Goal: Communication & Community: Answer question/provide support

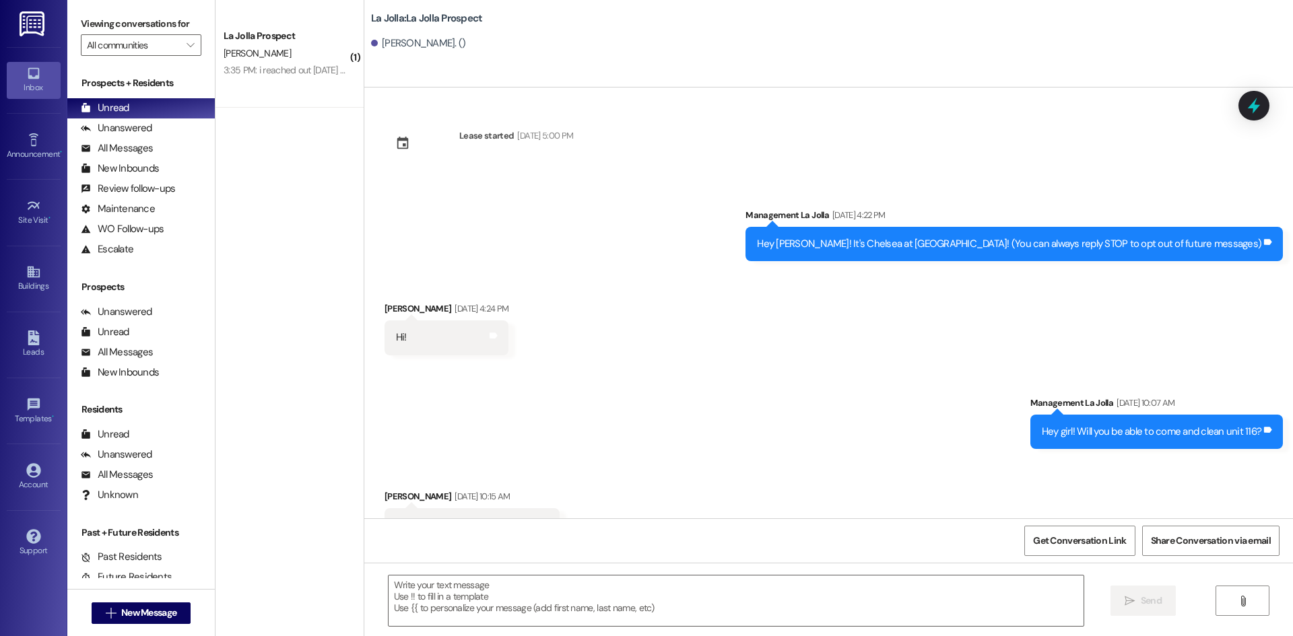
scroll to position [1657, 0]
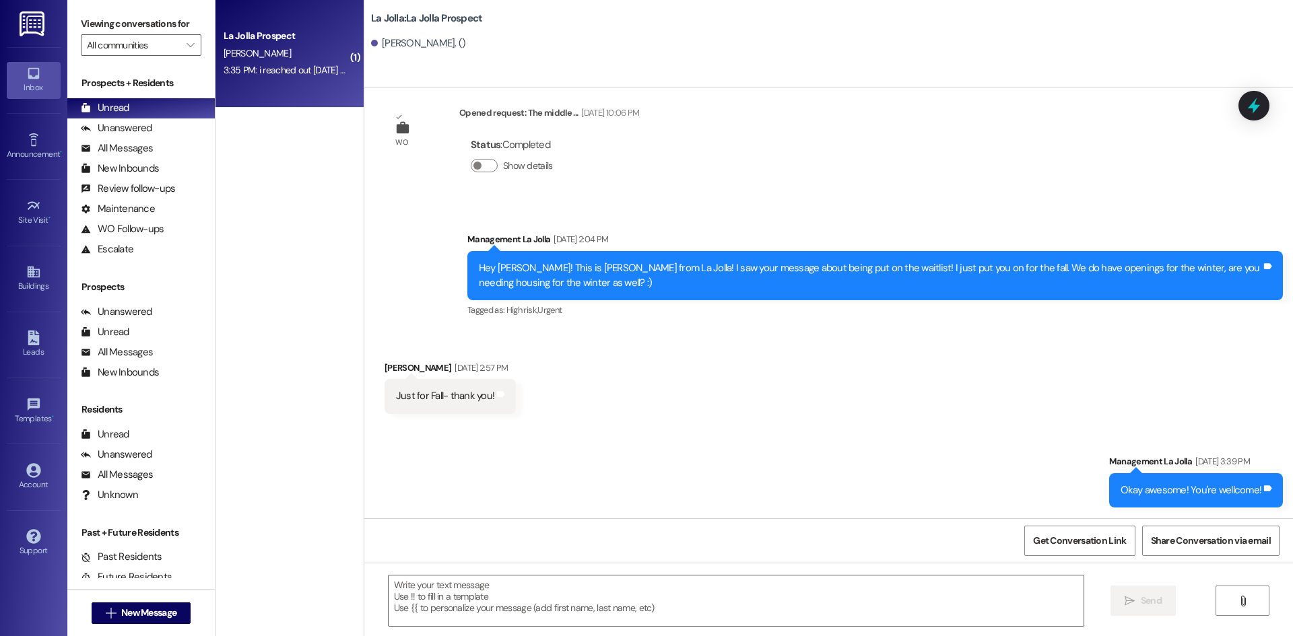
click at [310, 39] on div "La Jolla Prospect" at bounding box center [286, 36] width 125 height 14
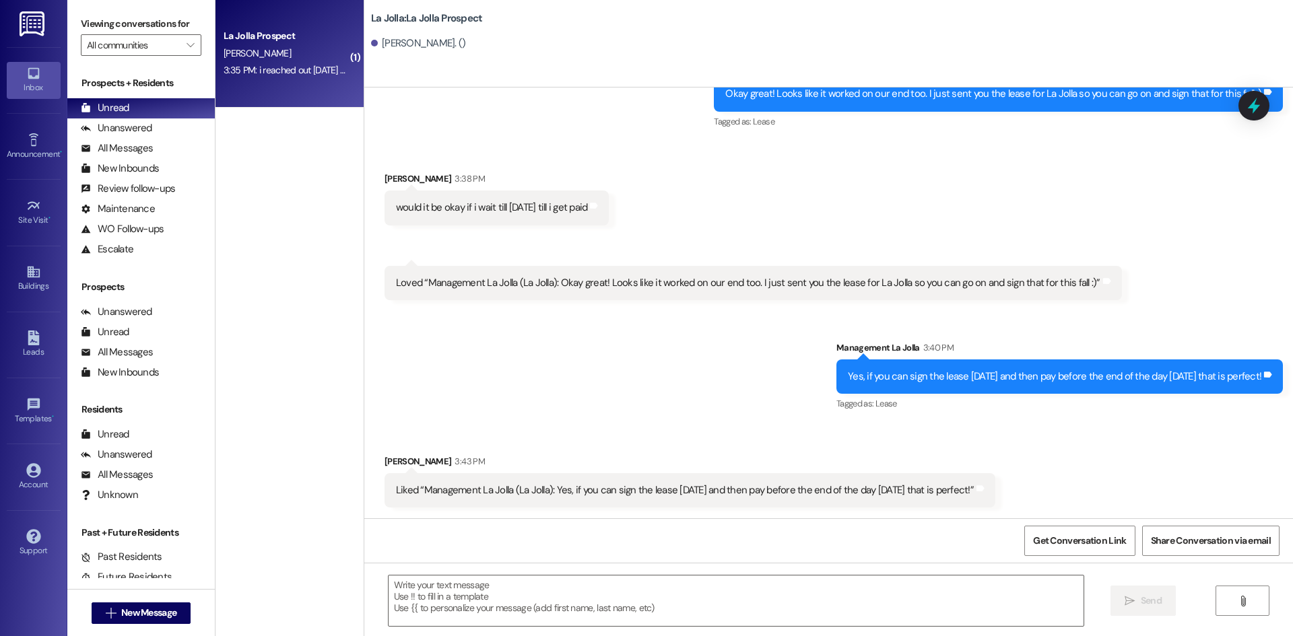
scroll to position [1131, 0]
click at [149, 610] on span "New Message" at bounding box center [148, 613] width 55 height 14
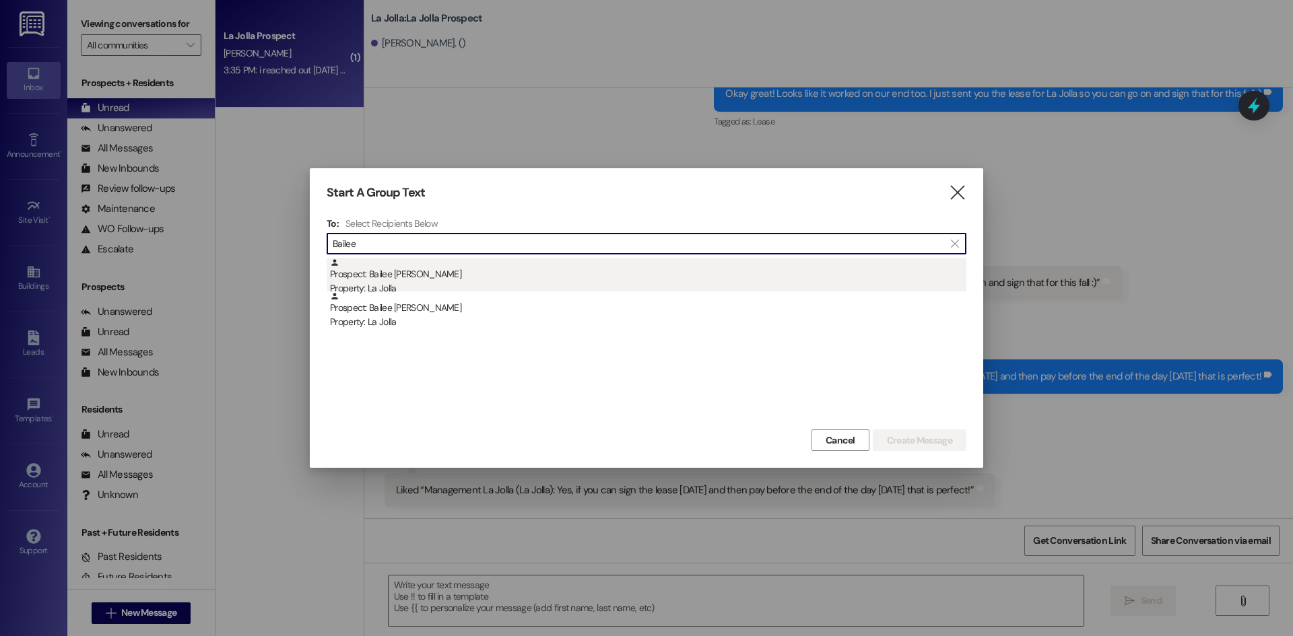
type input "Bailee"
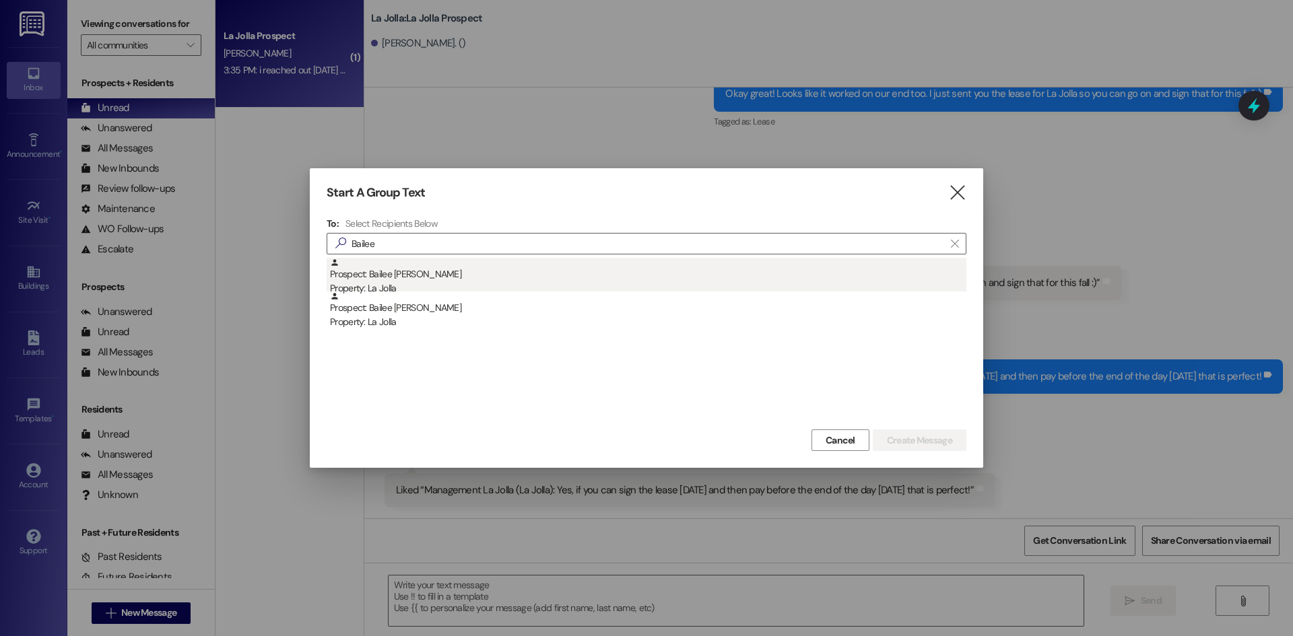
click at [408, 269] on div "Prospect: Bailee [PERSON_NAME] Property: [GEOGRAPHIC_DATA]" at bounding box center [648, 277] width 636 height 38
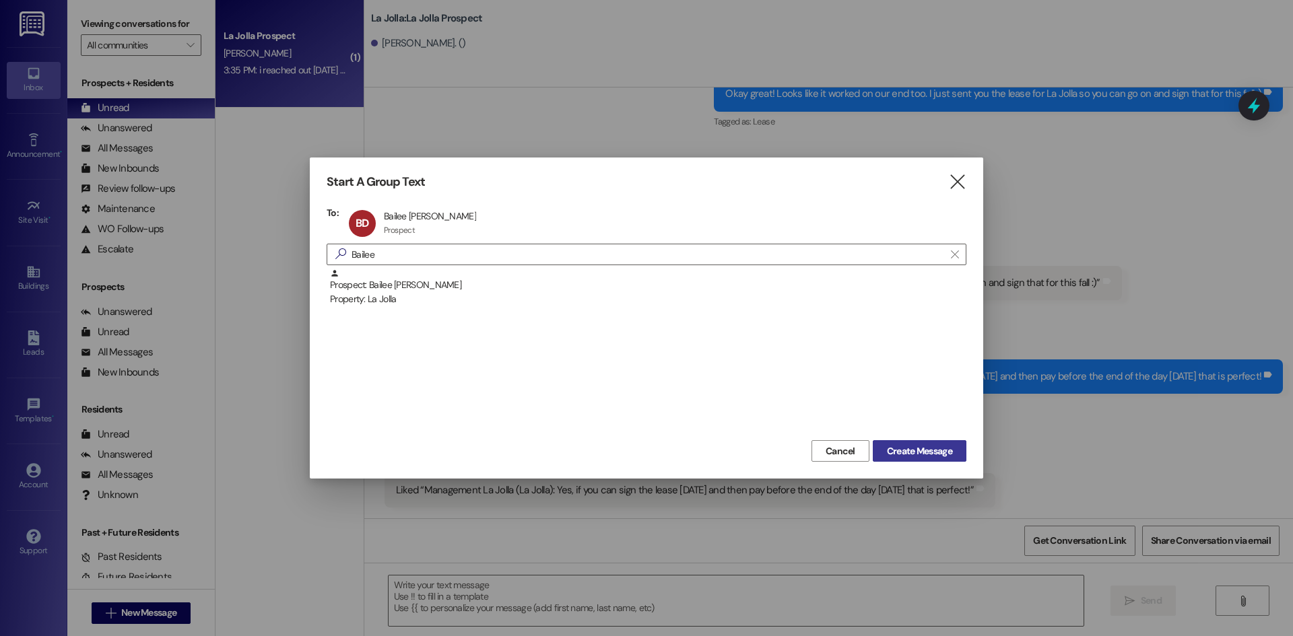
click at [936, 454] on span "Create Message" at bounding box center [919, 451] width 65 height 14
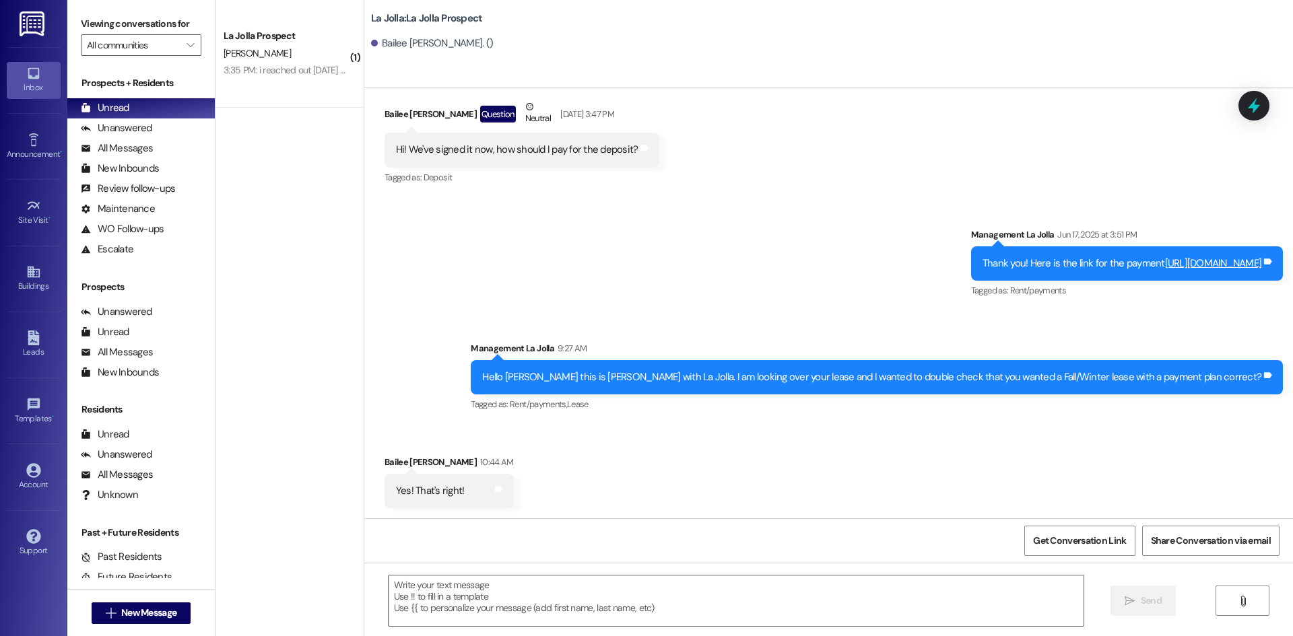
scroll to position [285, 0]
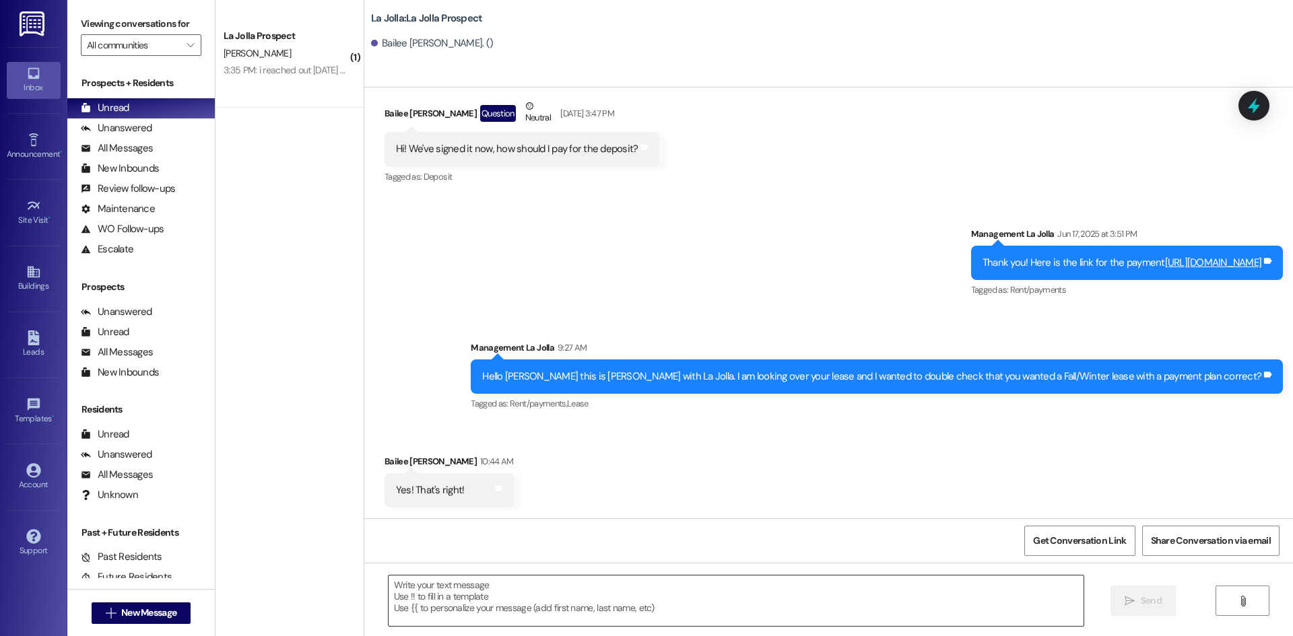
click at [481, 611] on textarea at bounding box center [735, 601] width 695 height 50
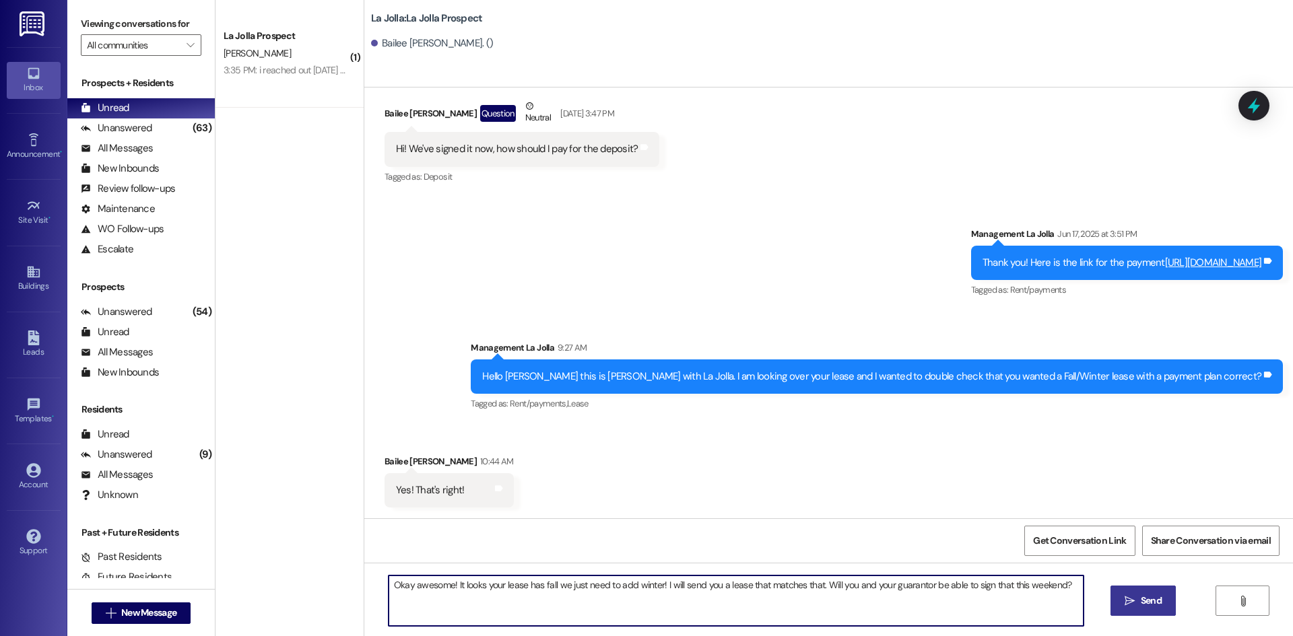
type textarea "Okay awesome! It looks your lease has fall we just need to add winter! I will s…"
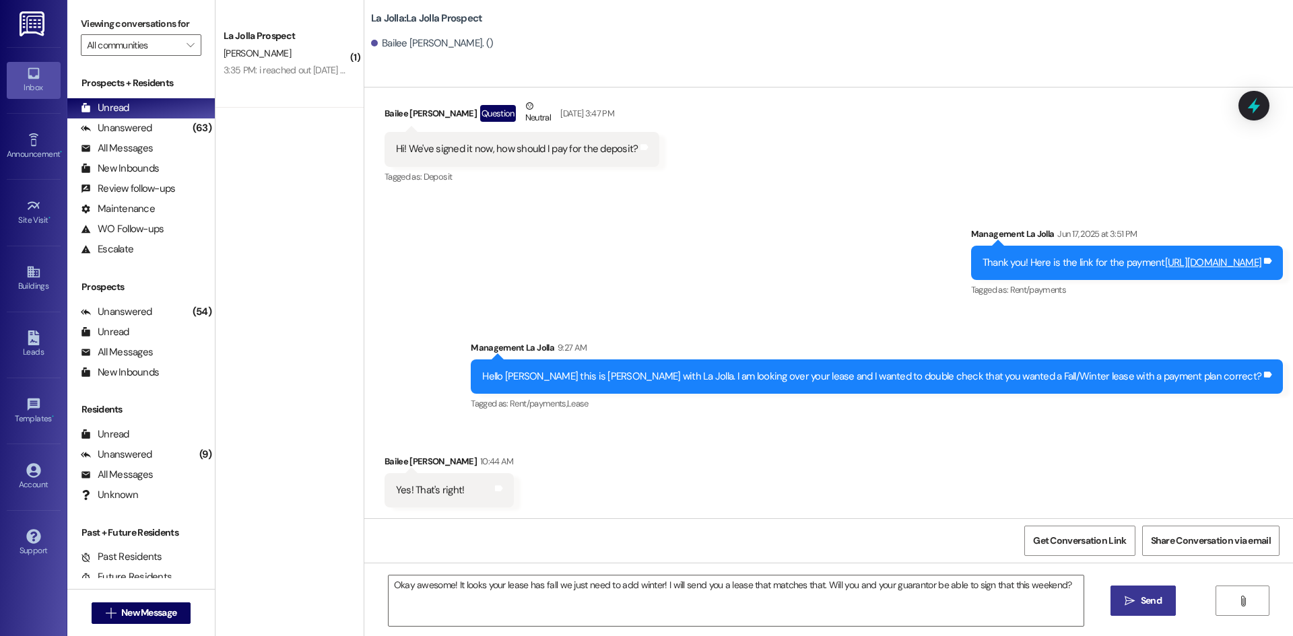
click at [1122, 602] on span " Send" at bounding box center [1143, 601] width 42 height 14
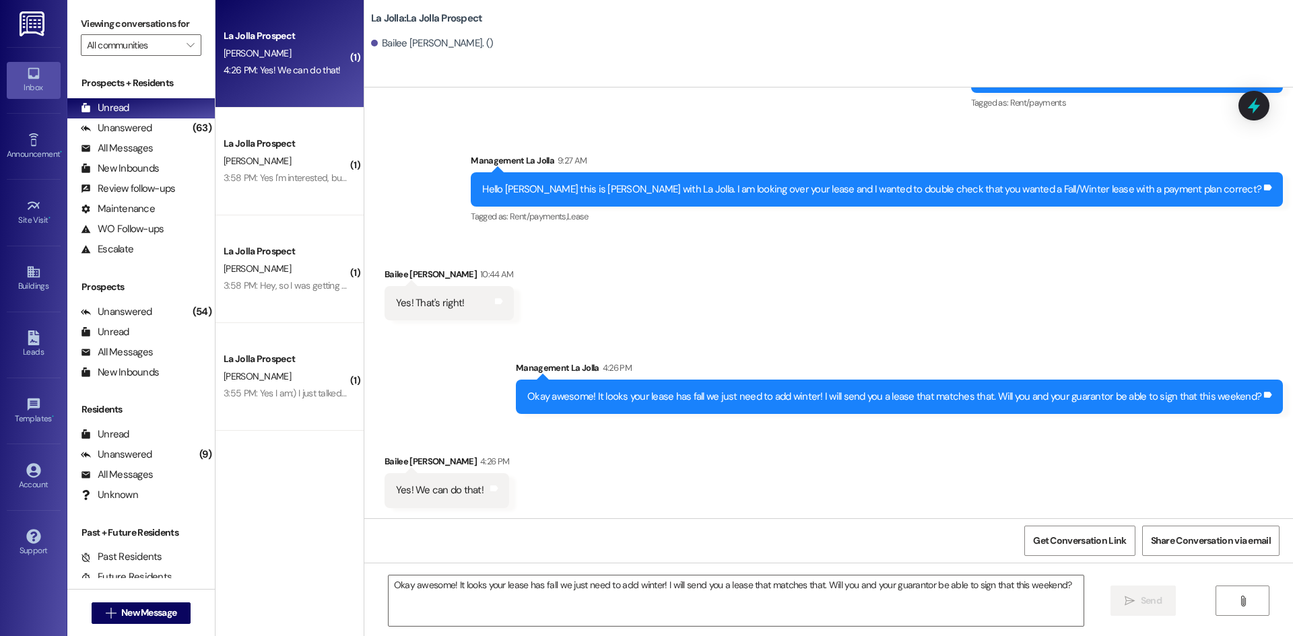
scroll to position [473, 0]
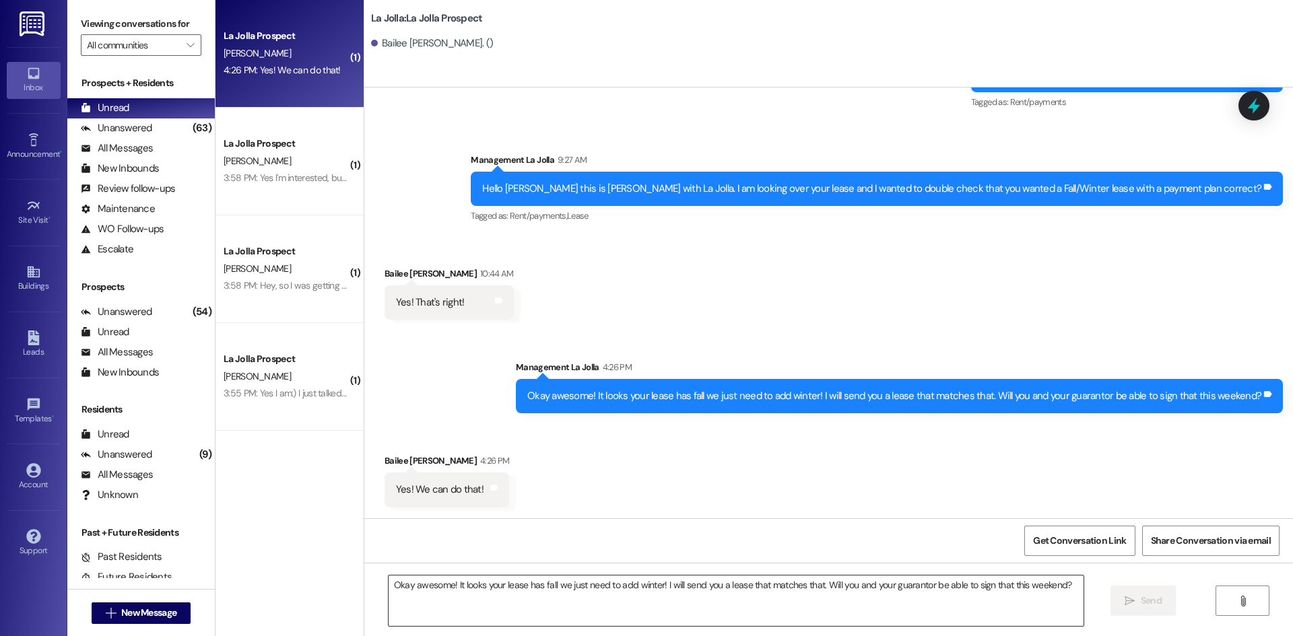
click at [409, 582] on textarea "Okay awesome! It looks your lease has fall we just need to add winter! I will s…" at bounding box center [735, 601] width 695 height 50
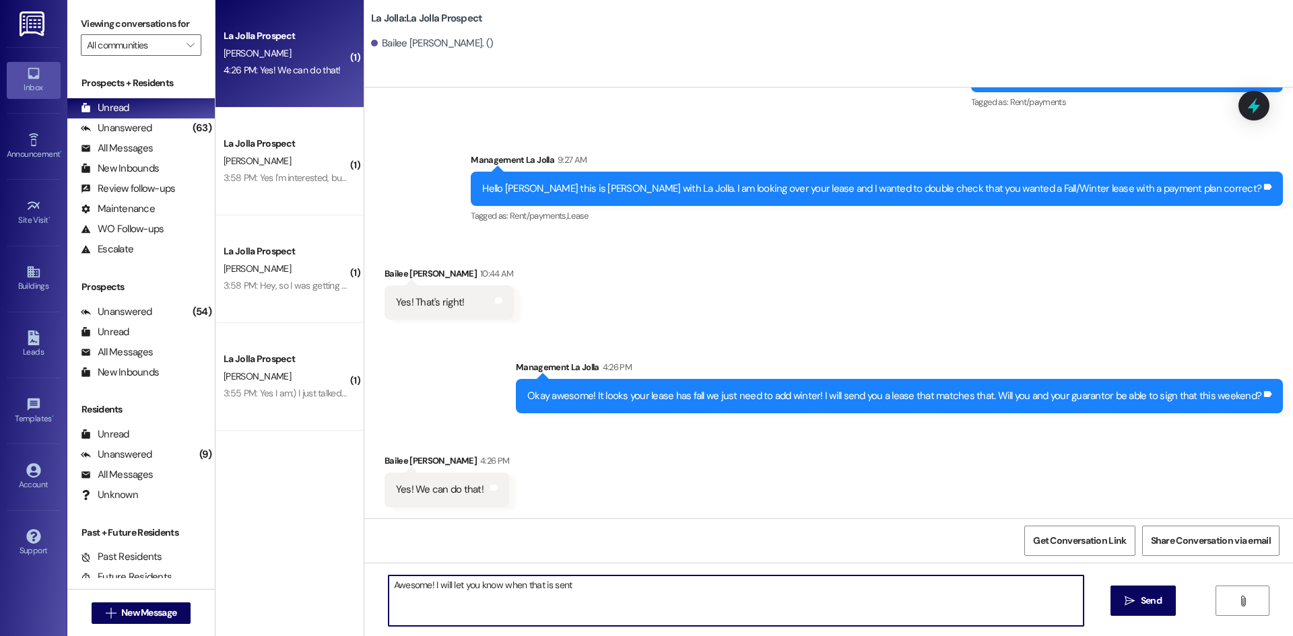
type textarea "Awesome! I will let you know when that is sent!"
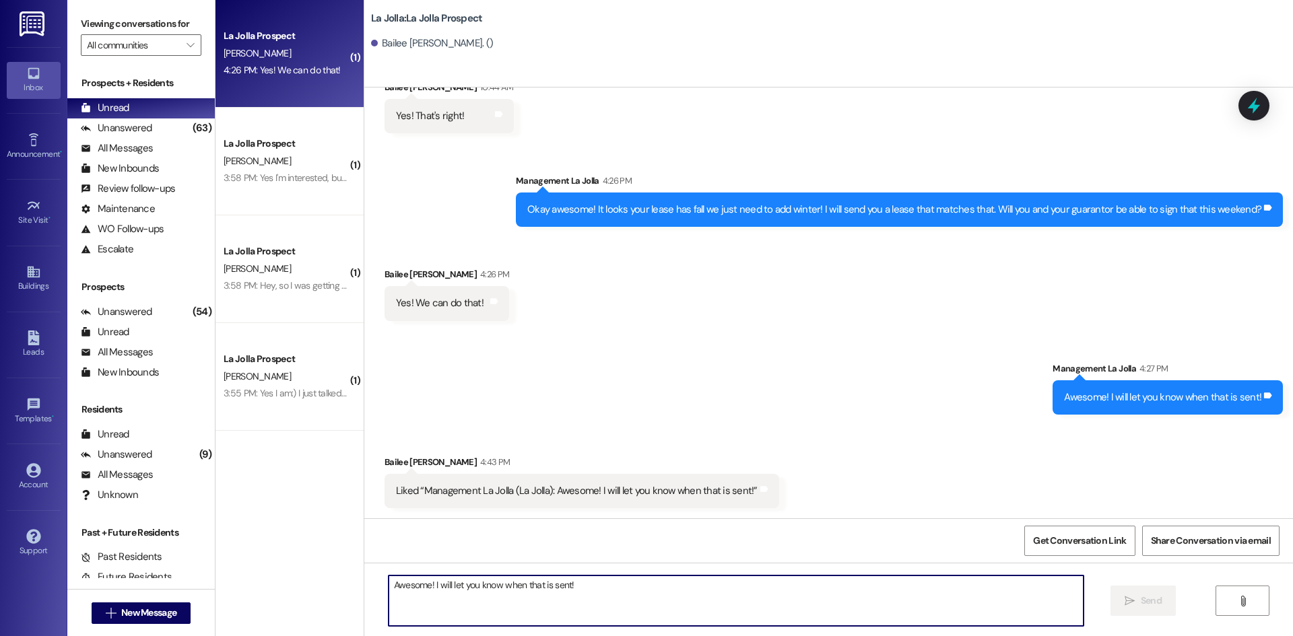
scroll to position [660, 0]
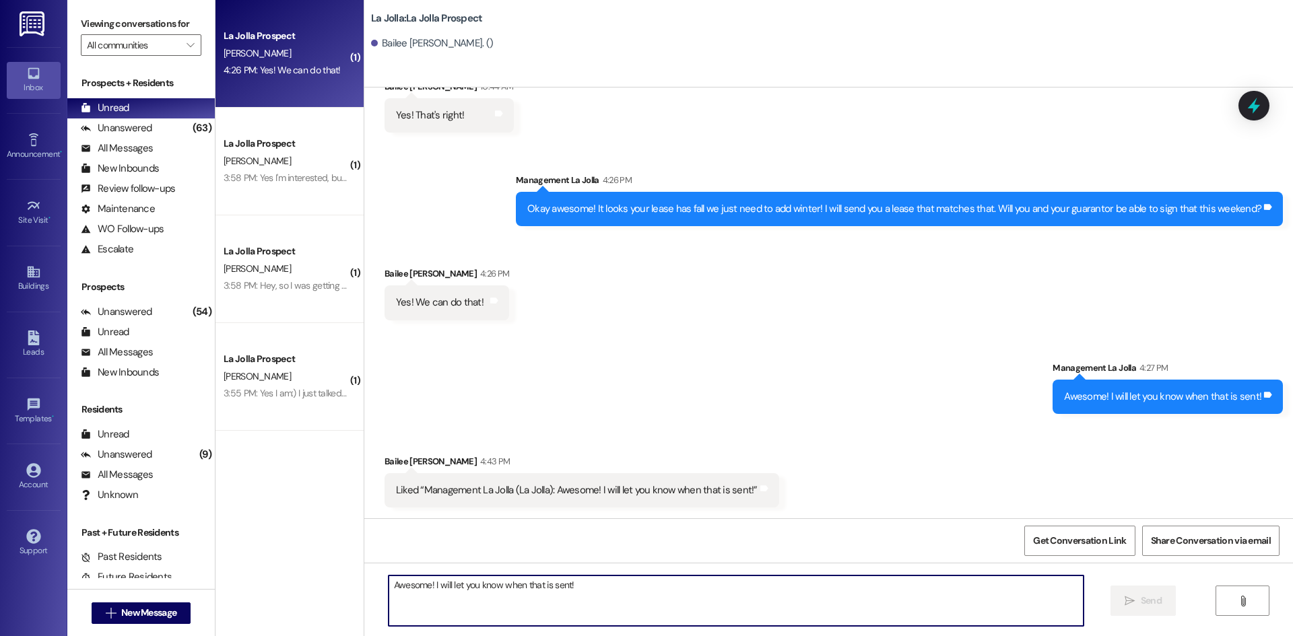
click at [433, 599] on textarea "Awesome! I will let you know when that is sent!" at bounding box center [735, 601] width 695 height 50
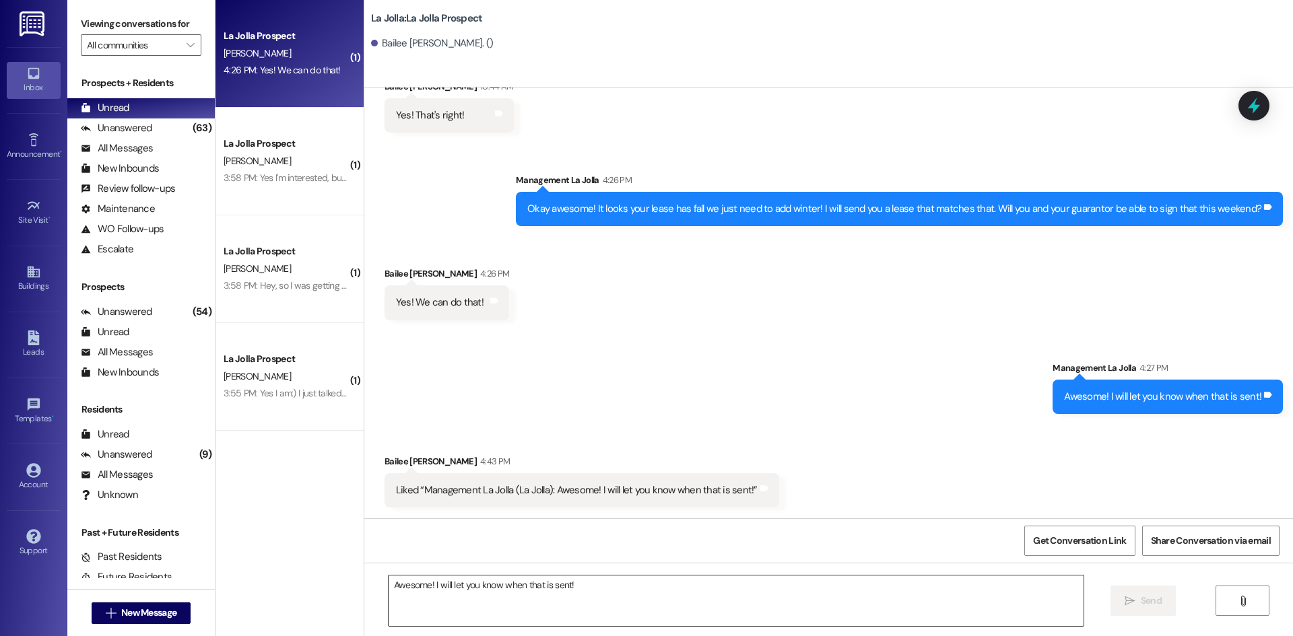
click at [453, 599] on textarea "Awesome! I will let you know when that is sent!" at bounding box center [735, 601] width 695 height 50
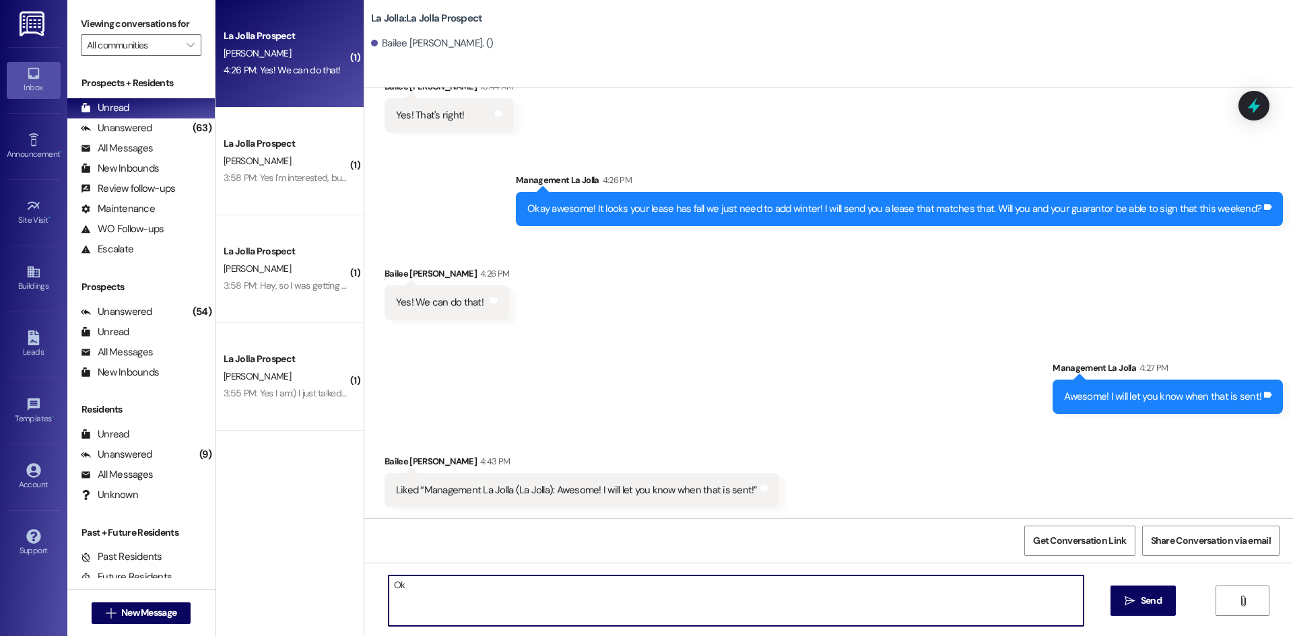
type textarea "O"
type textarea "I just sent that over!"
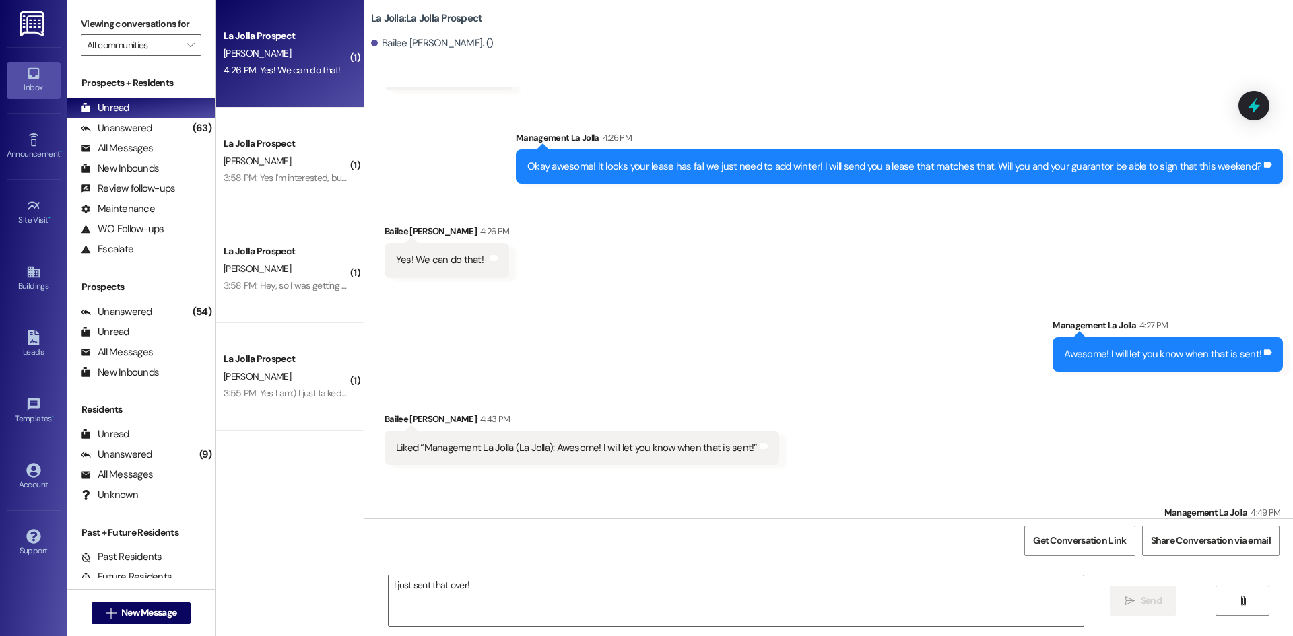
scroll to position [755, 0]
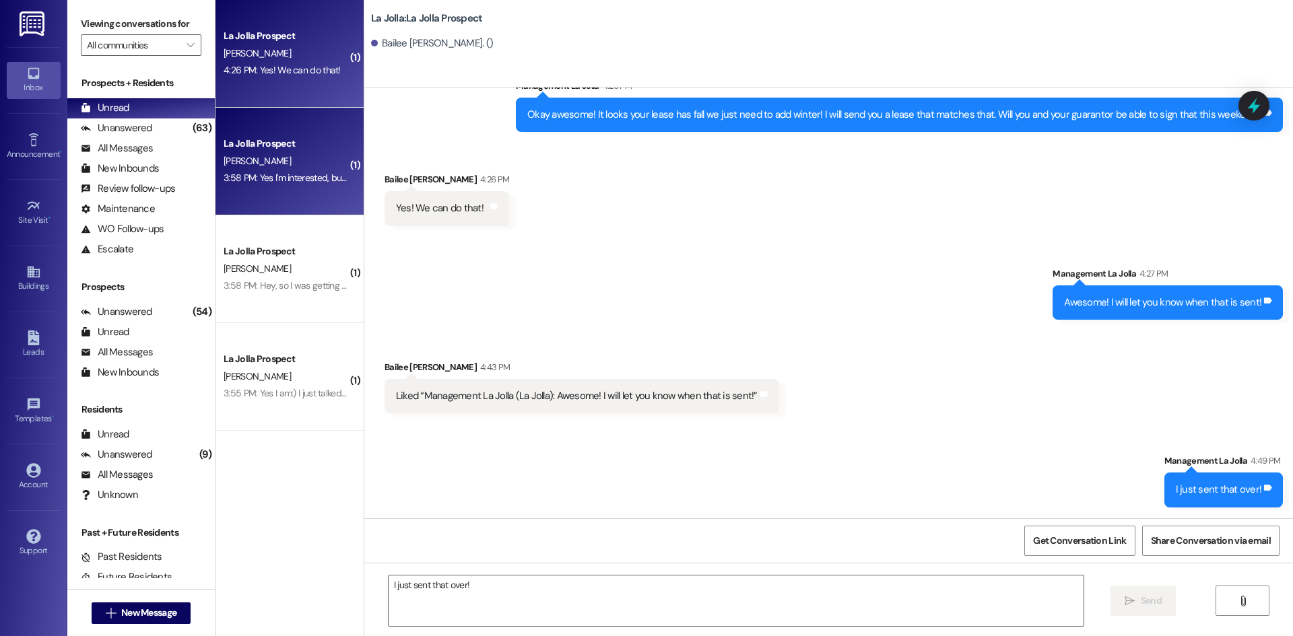
click at [321, 147] on div "La Jolla Prospect" at bounding box center [286, 144] width 125 height 14
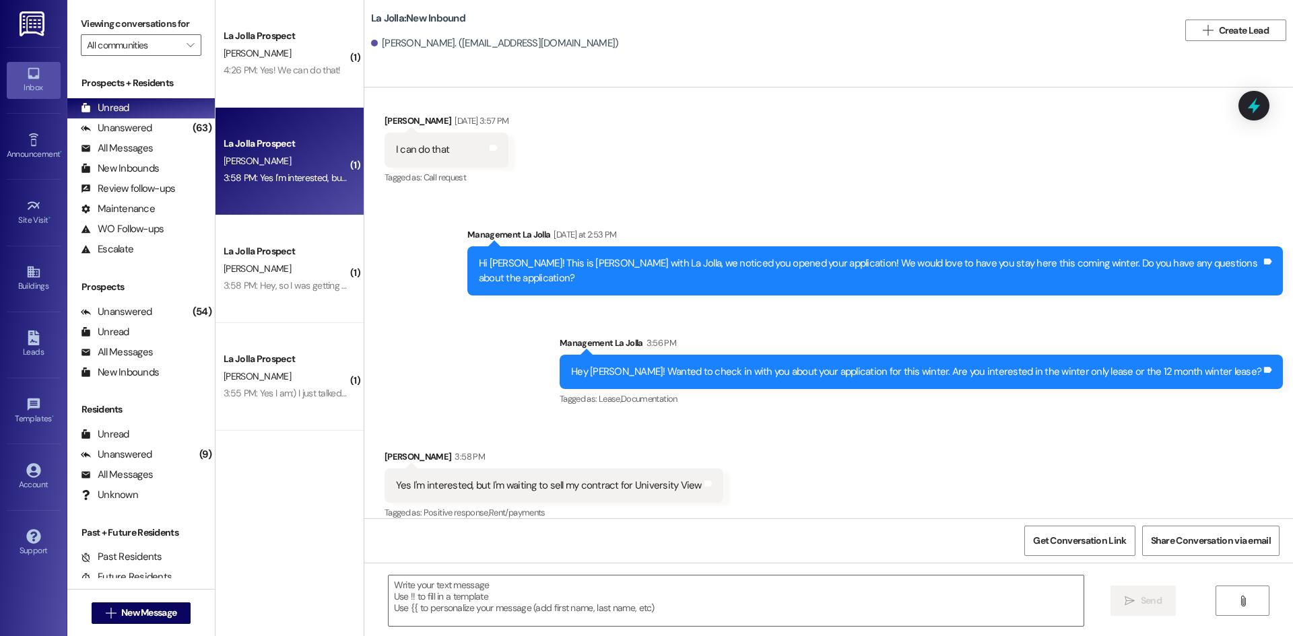
scroll to position [720, 0]
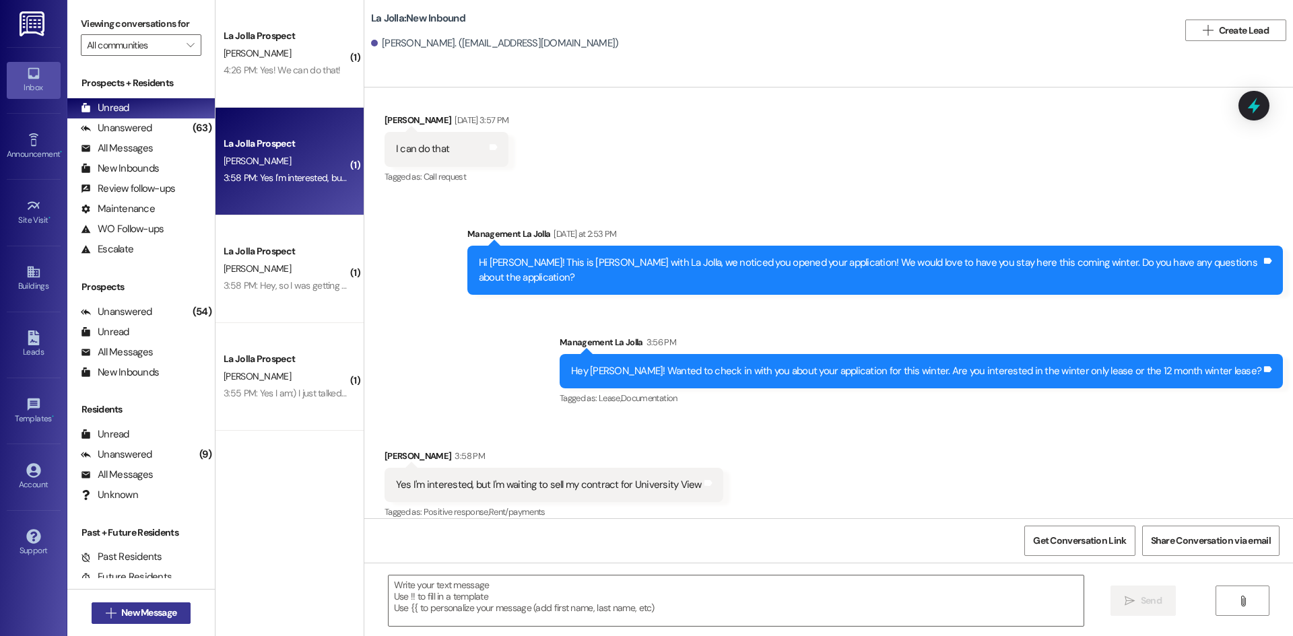
click at [160, 609] on span "New Message" at bounding box center [148, 613] width 55 height 14
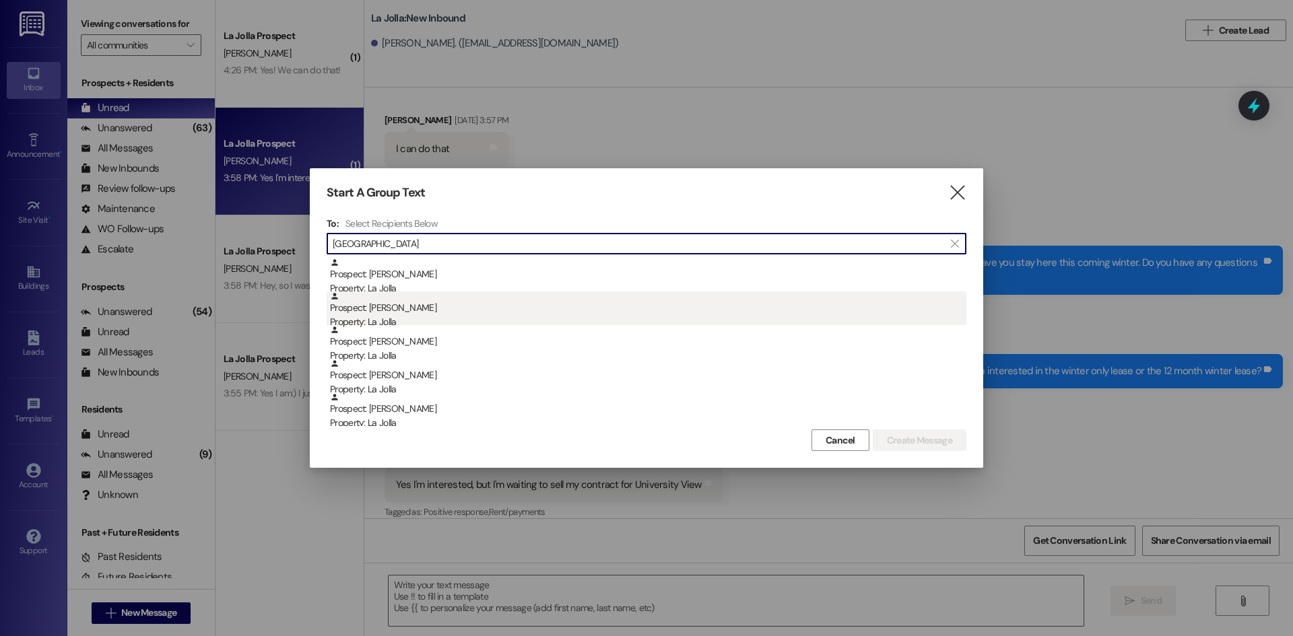
type input "[GEOGRAPHIC_DATA]"
click at [408, 304] on div "Prospect: [PERSON_NAME] Property: [GEOGRAPHIC_DATA]" at bounding box center [648, 311] width 636 height 38
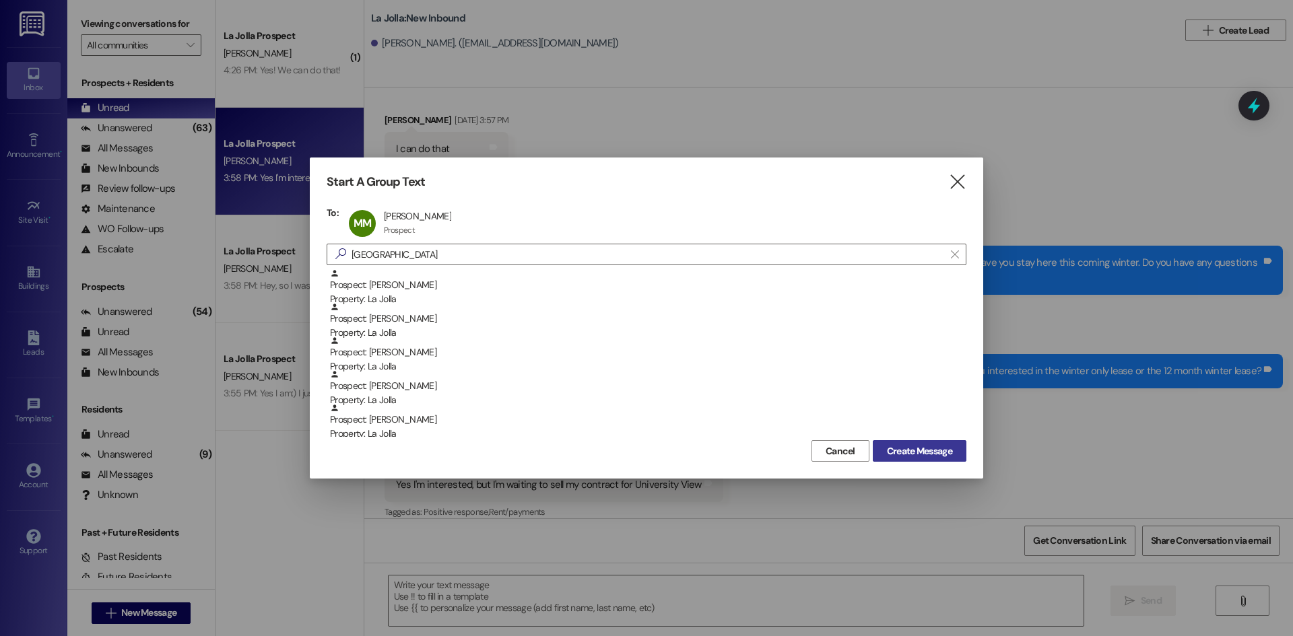
click at [932, 456] on span "Create Message" at bounding box center [919, 451] width 65 height 14
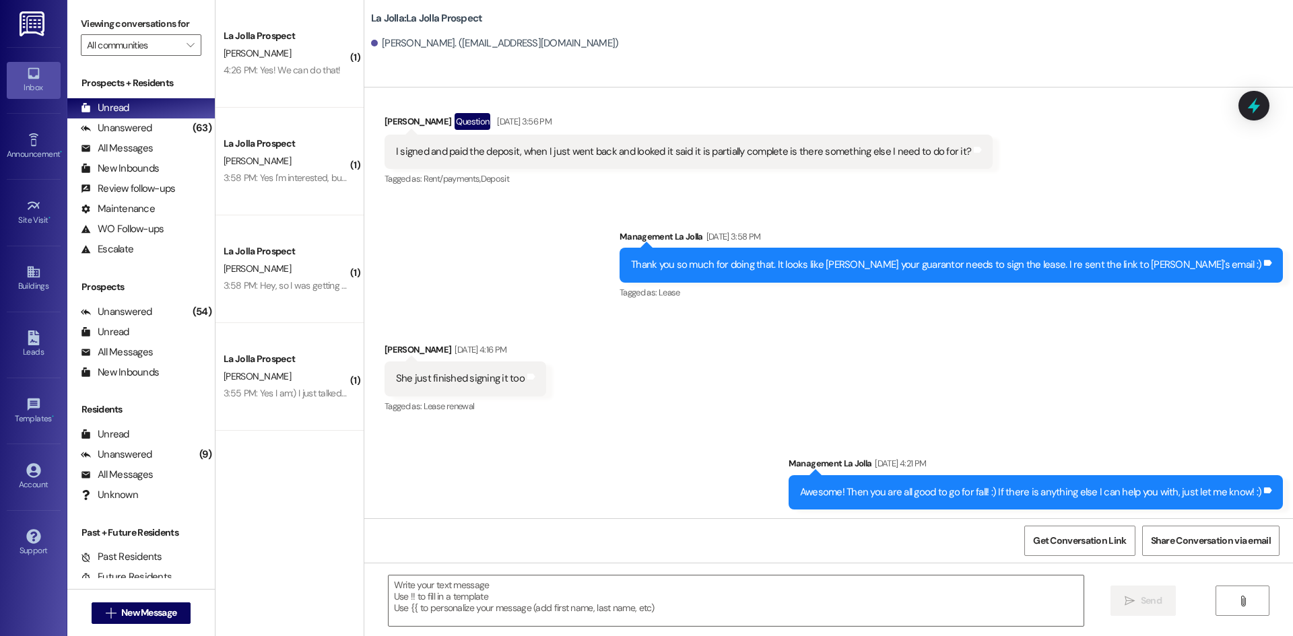
scroll to position [654, 0]
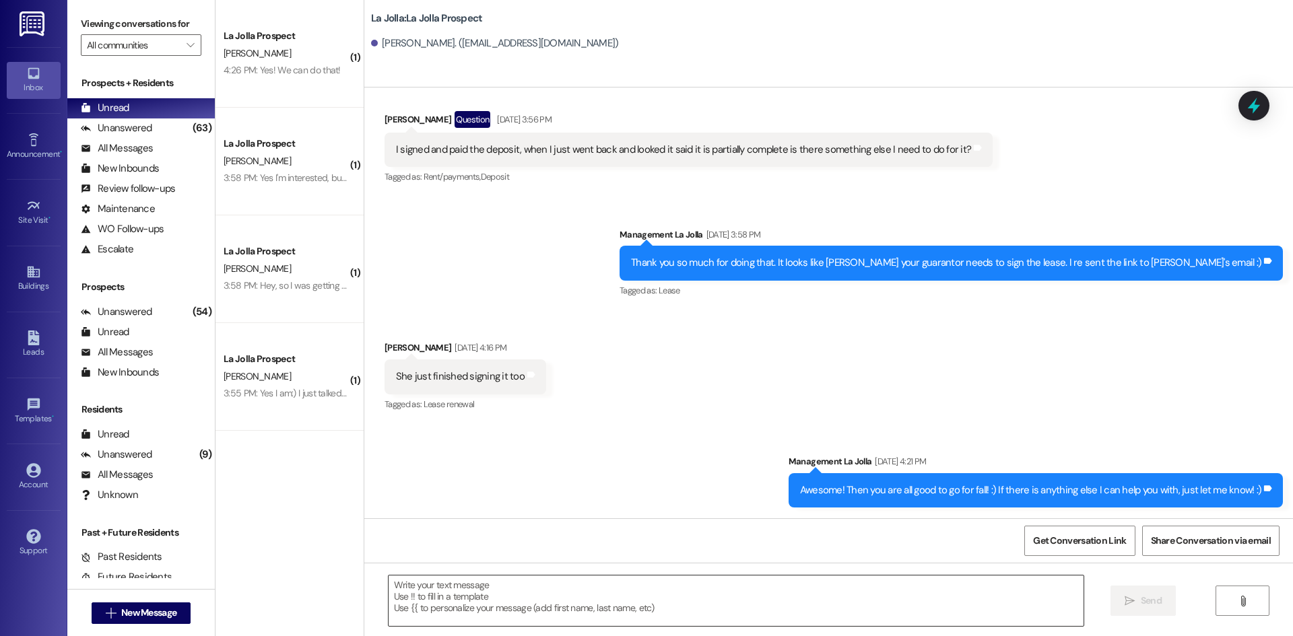
click at [477, 588] on textarea at bounding box center [735, 601] width 695 height 50
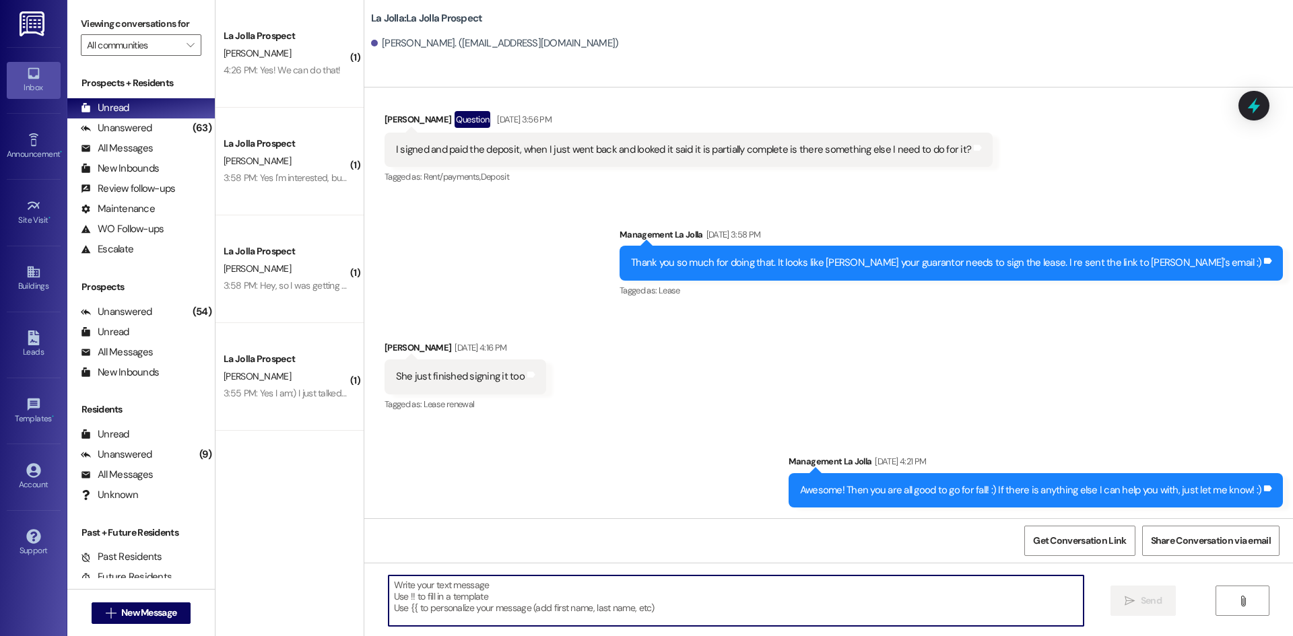
paste textarea "218 [PERSON_NAME] 218 [PERSON_NAME] 218 [PERSON_NAME] 218 Higgnbotham, [GEOGRAP…"
type textarea "218 [PERSON_NAME] 218 [PERSON_NAME] 218 [PERSON_NAME] 218 Higgnbotham, [GEOGRAP…"
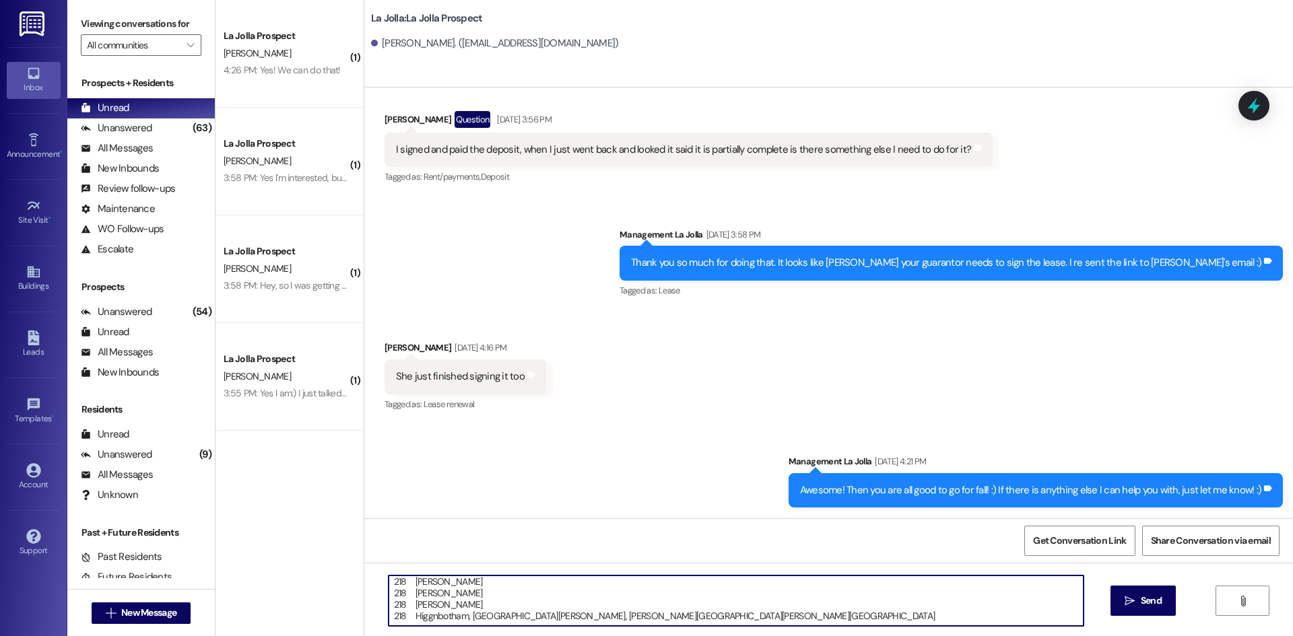
scroll to position [0, 0]
drag, startPoint x: 489, startPoint y: 617, endPoint x: 386, endPoint y: 563, distance: 116.2
click at [386, 563] on div "218 [PERSON_NAME] 218 [PERSON_NAME] 218 [PERSON_NAME] 218 Higgnbotham, [GEOGRAP…" at bounding box center [828, 613] width 928 height 101
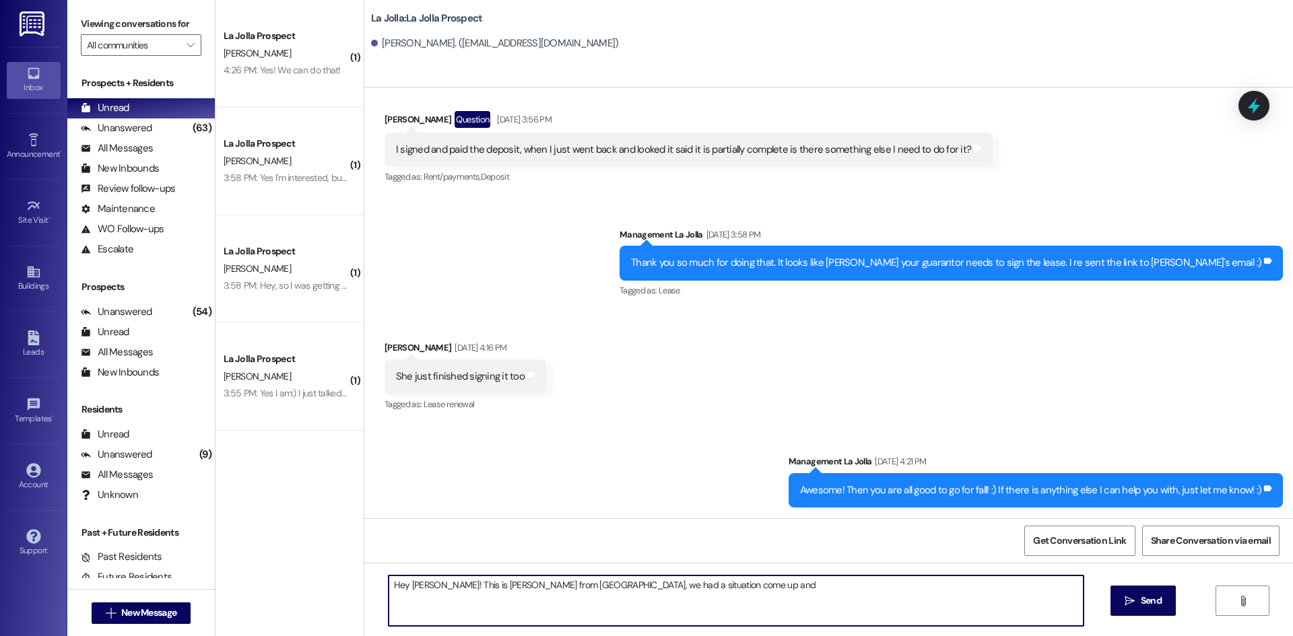
click at [386, 563] on div "Hey [PERSON_NAME]! This is [PERSON_NAME] from [GEOGRAPHIC_DATA], we had a situa…" at bounding box center [828, 613] width 928 height 101
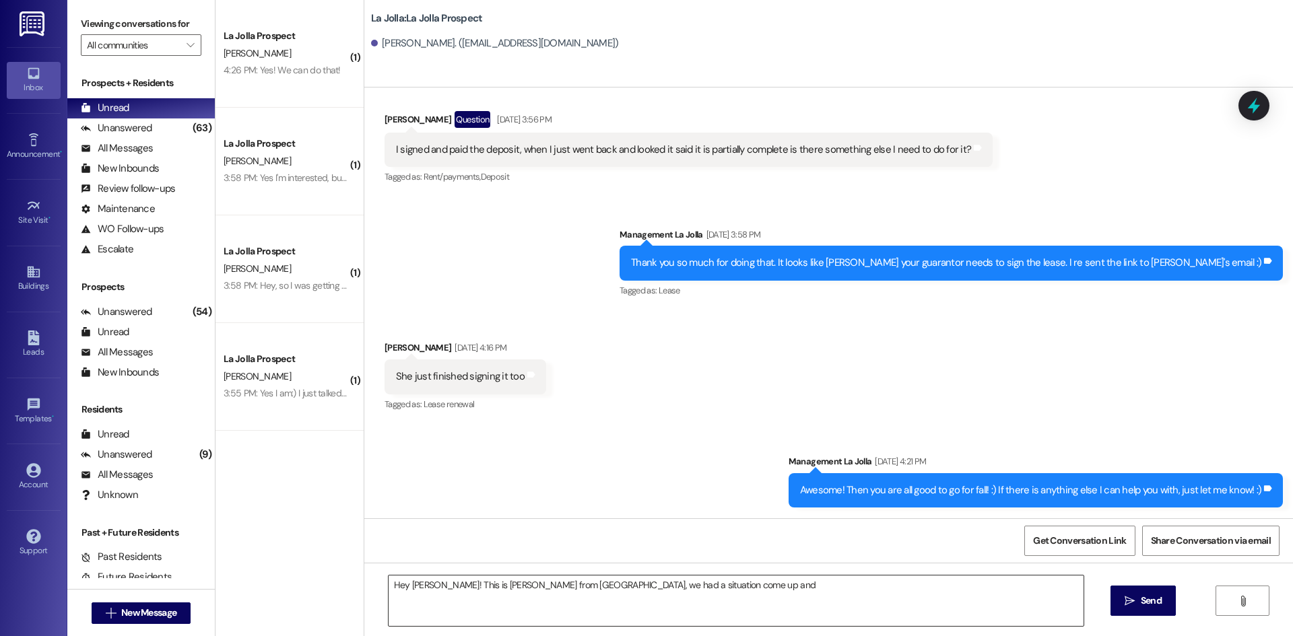
click at [714, 586] on textarea "Hey [PERSON_NAME]! This is [PERSON_NAME] from [GEOGRAPHIC_DATA], we had a situa…" at bounding box center [735, 601] width 695 height 50
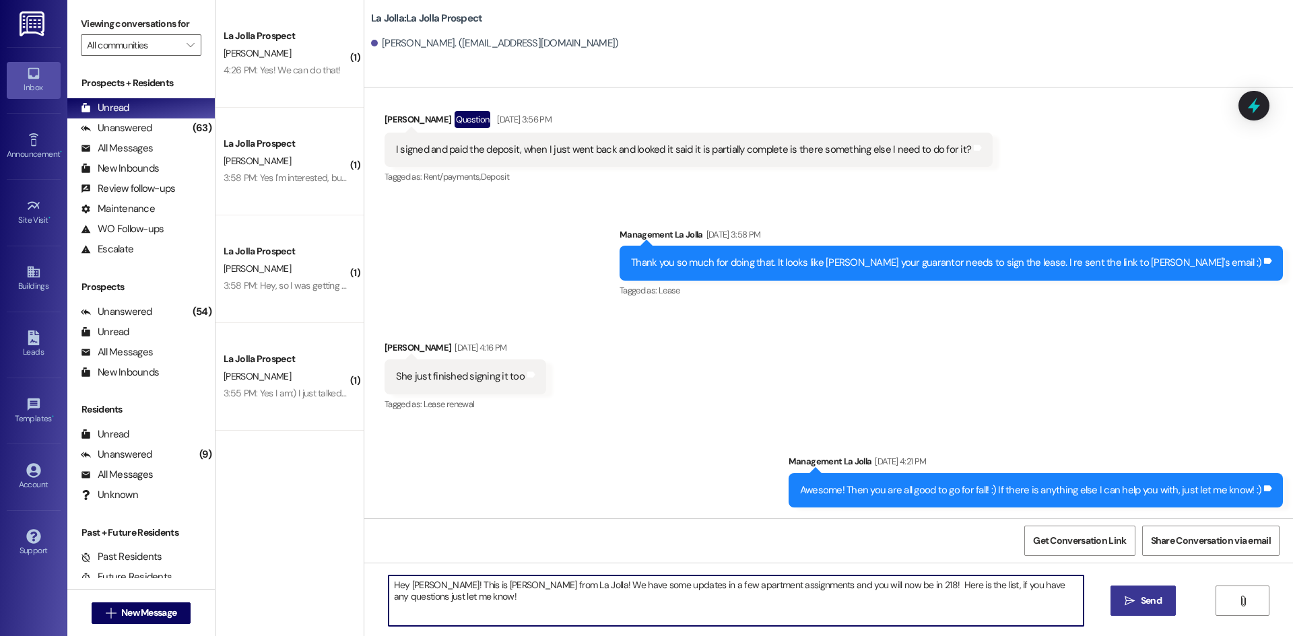
type textarea "Hey [PERSON_NAME]! This is [PERSON_NAME] from La Jolla! We have some updates in…"
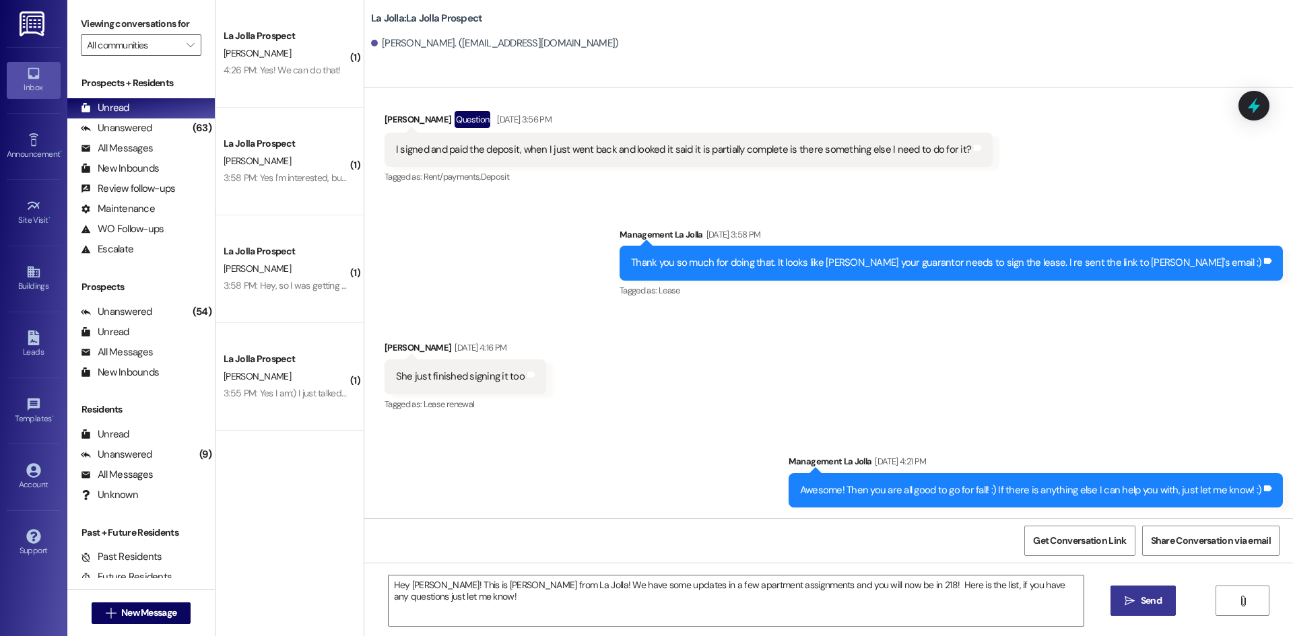
click at [1129, 603] on icon "" at bounding box center [1129, 601] width 10 height 11
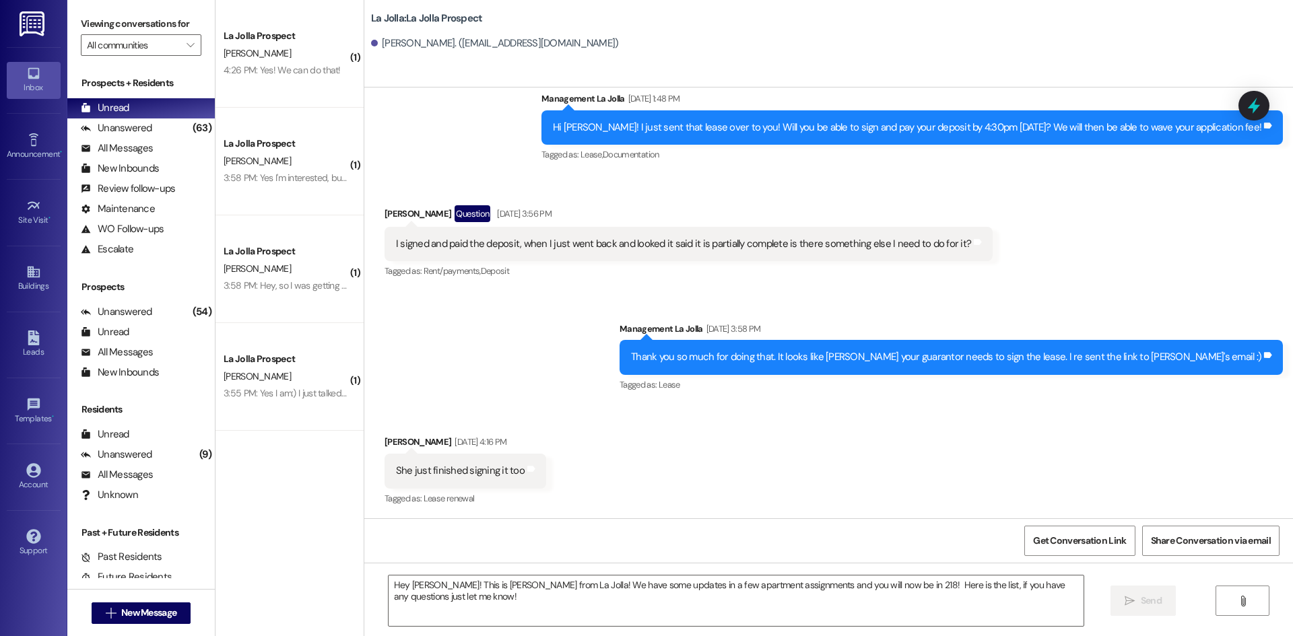
scroll to position [749, 0]
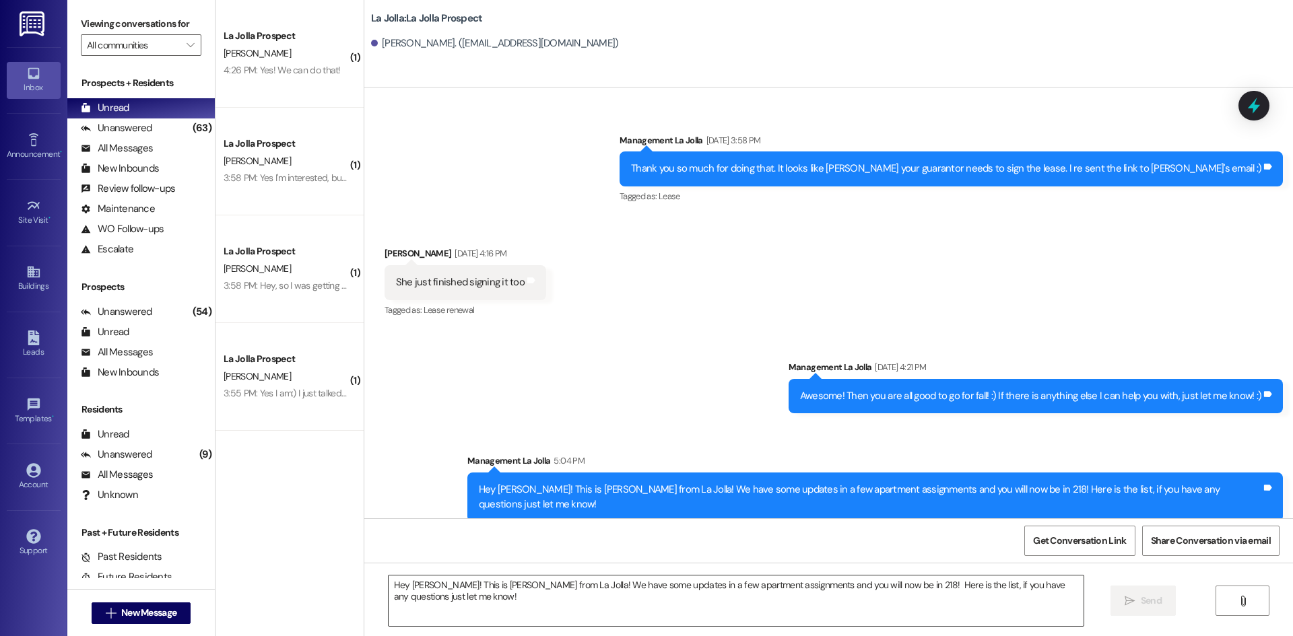
click at [546, 604] on textarea "Hey [PERSON_NAME]! This is [PERSON_NAME] from La Jolla! We have some updates in…" at bounding box center [735, 601] width 695 height 50
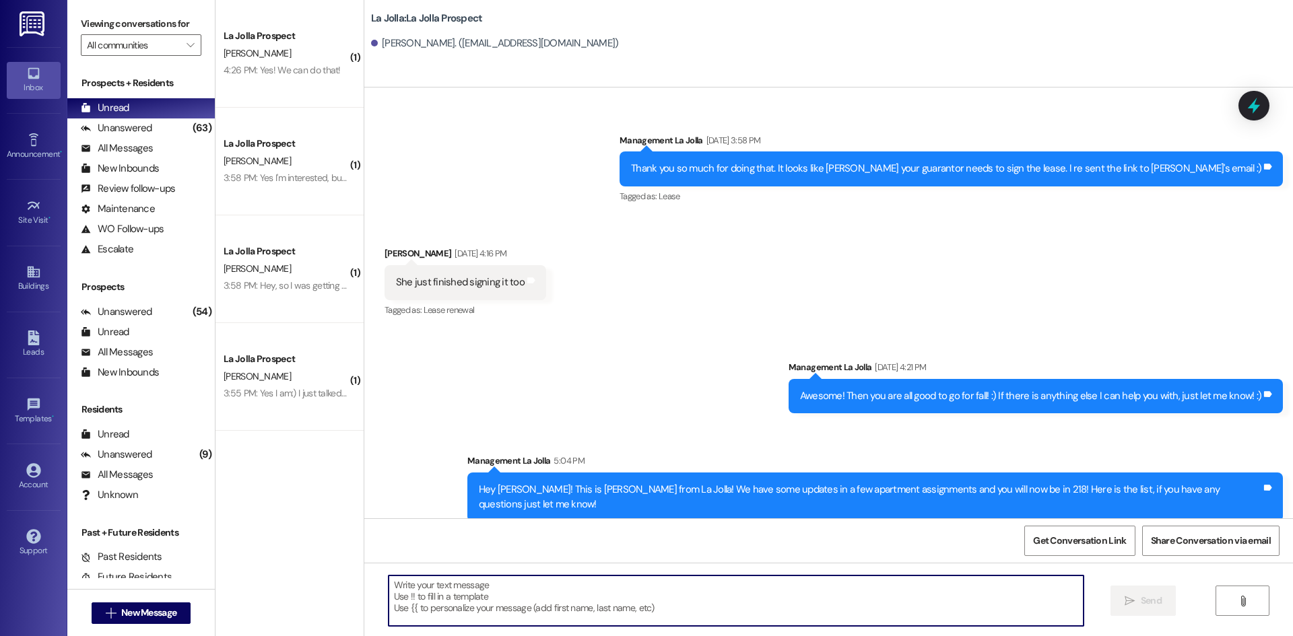
paste textarea "218 [PERSON_NAME] 218 [PERSON_NAME] 218 [PERSON_NAME] 218 Higgnbotham, [GEOGRAP…"
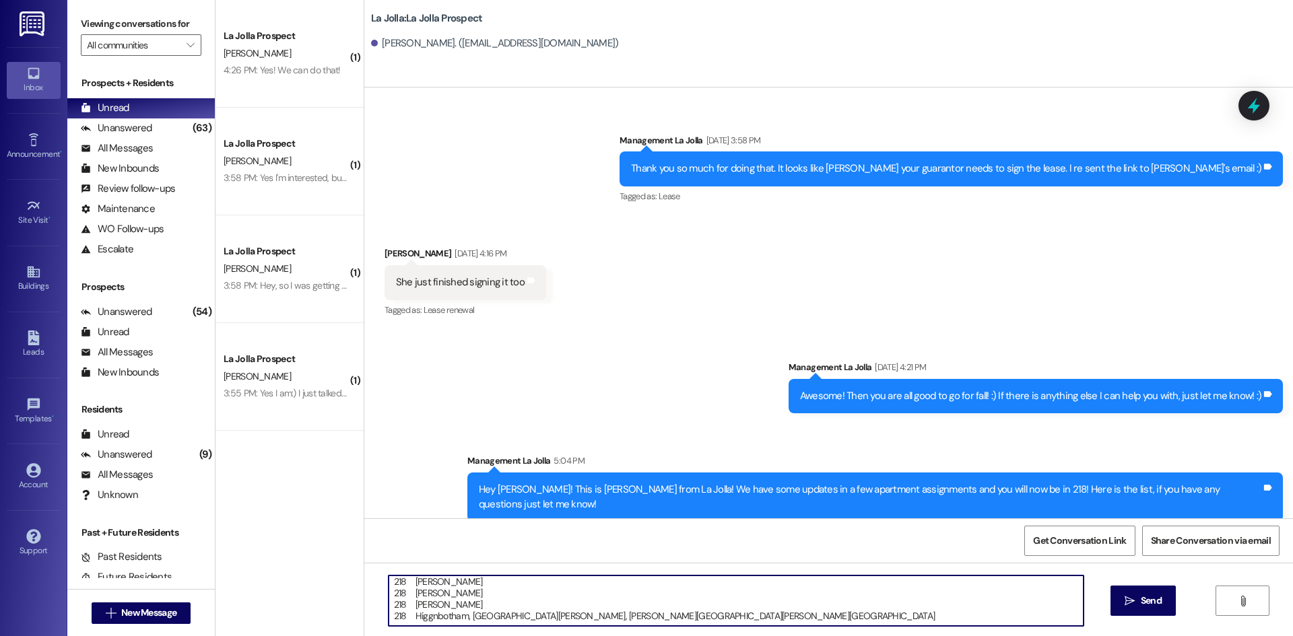
scroll to position [26, 0]
type textarea "218 [PERSON_NAME] 218 [PERSON_NAME] 218 [PERSON_NAME] 218 Higgnbotham, [GEOGRAP…"
click at [1145, 602] on span "Send" at bounding box center [1150, 601] width 21 height 14
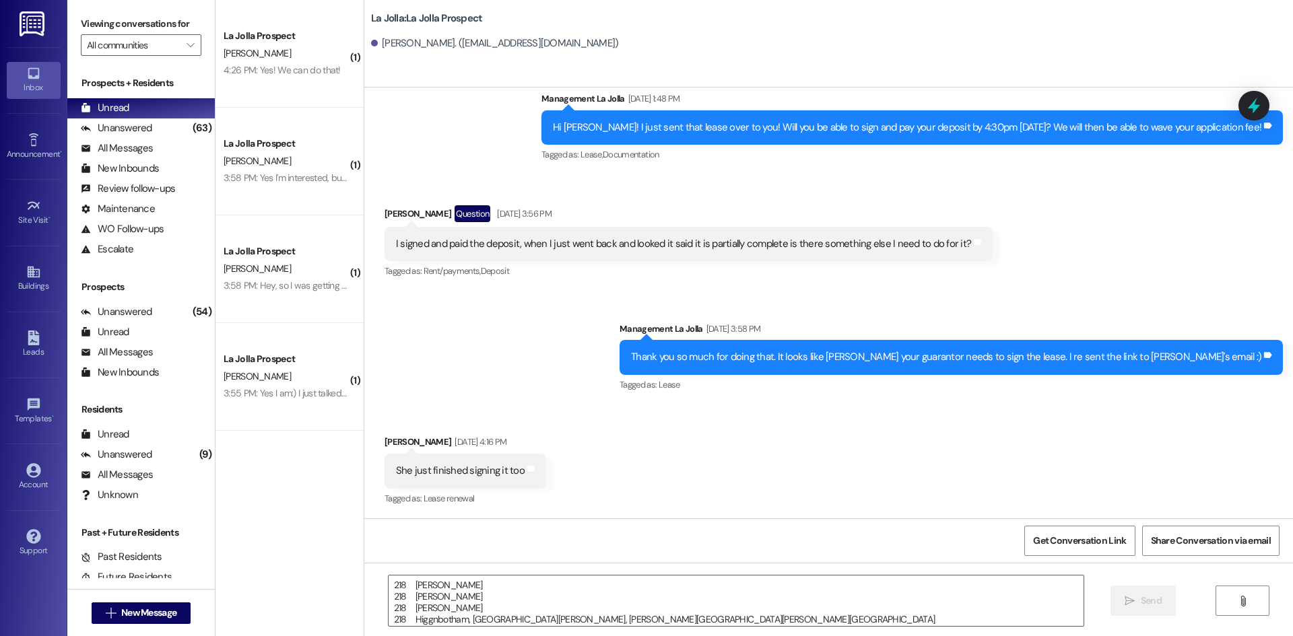
scroll to position [914, 0]
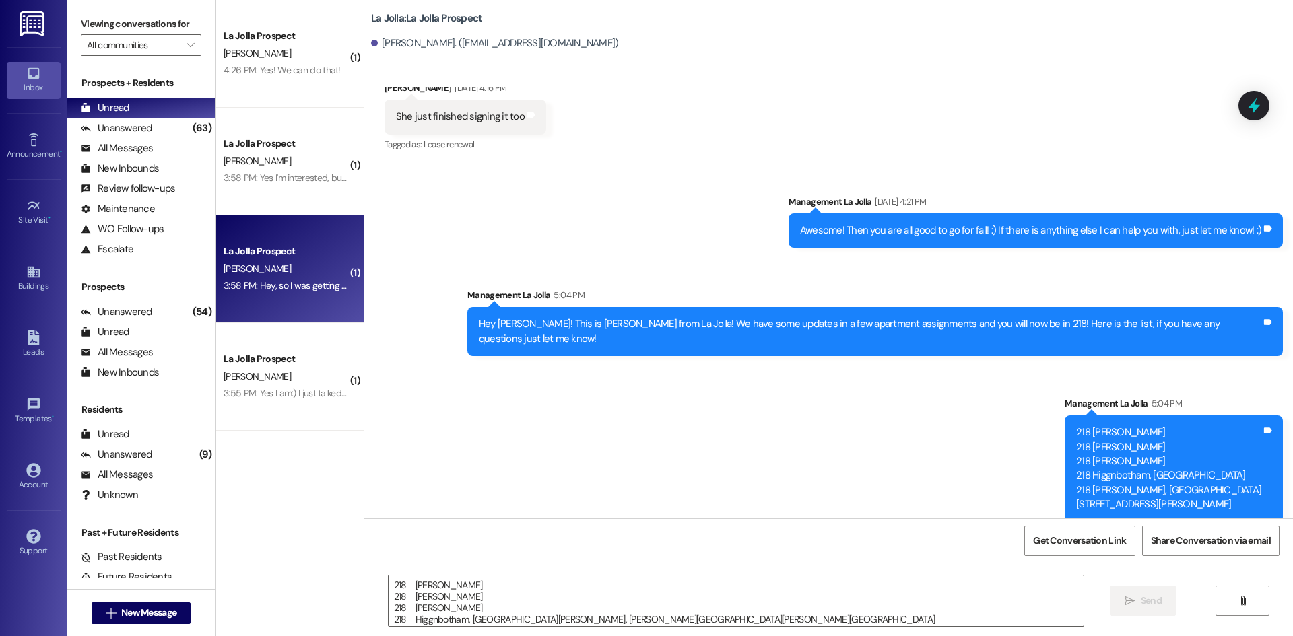
click at [291, 310] on div "La Jolla Prospect [PERSON_NAME] 3:58 PM: Hey, so I was getting ready to sign th…" at bounding box center [289, 269] width 148 height 108
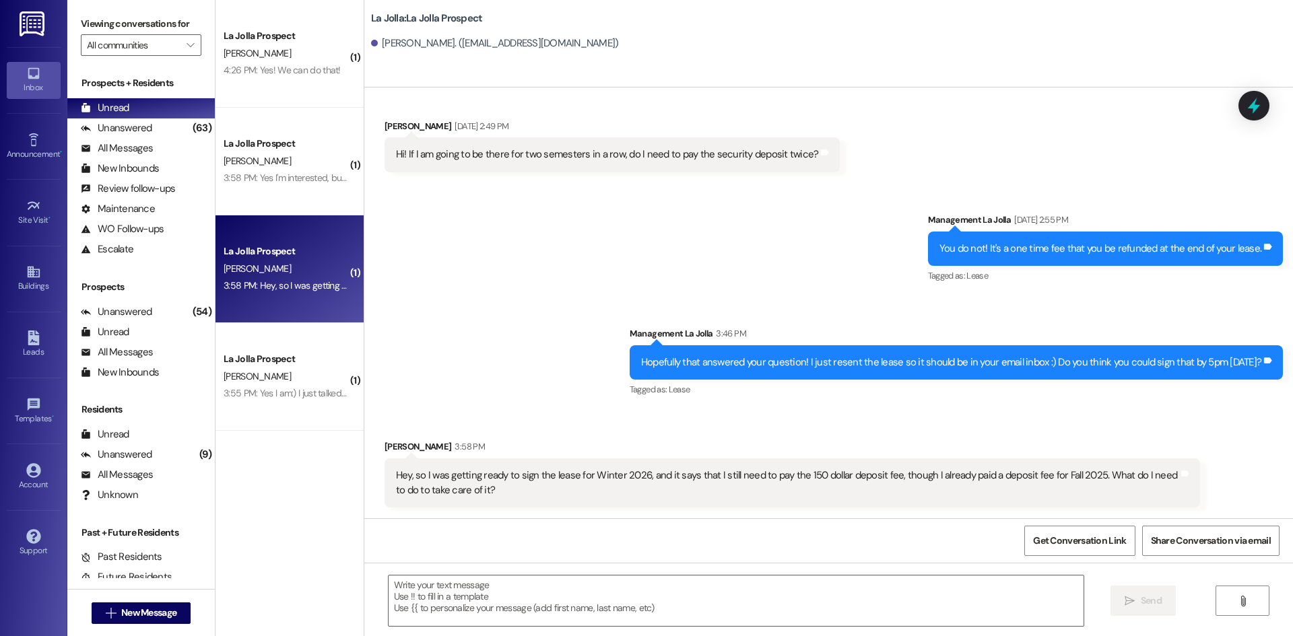
scroll to position [394, 0]
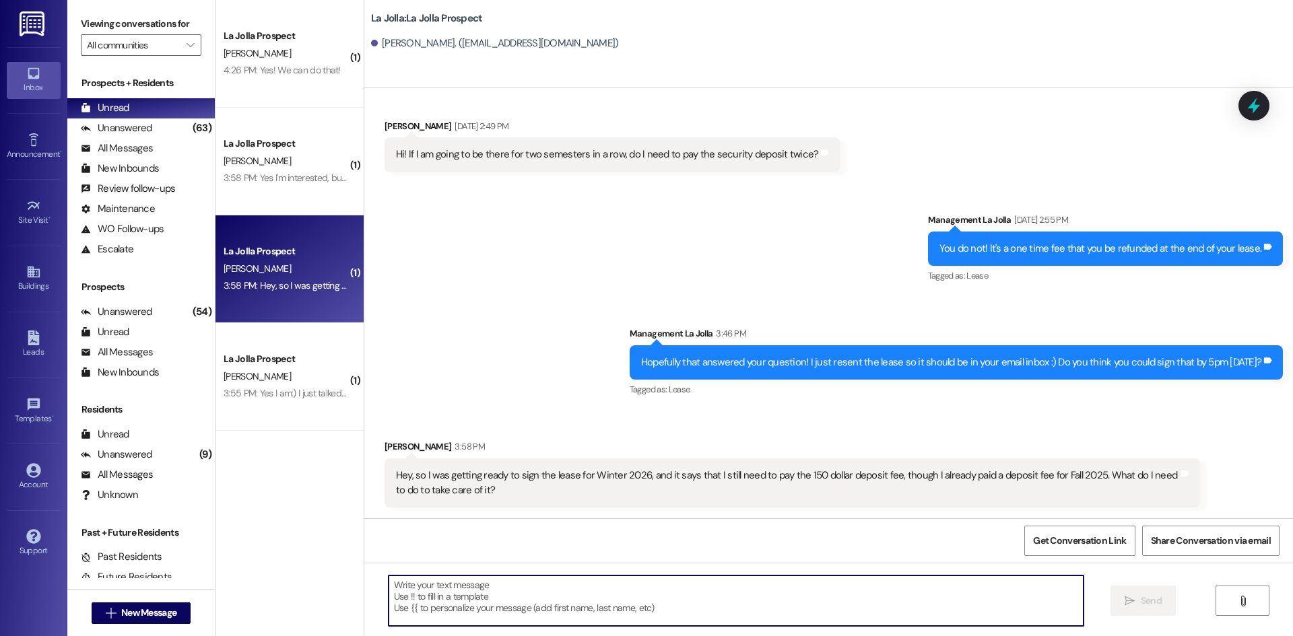
click at [645, 605] on textarea at bounding box center [735, 601] width 695 height 50
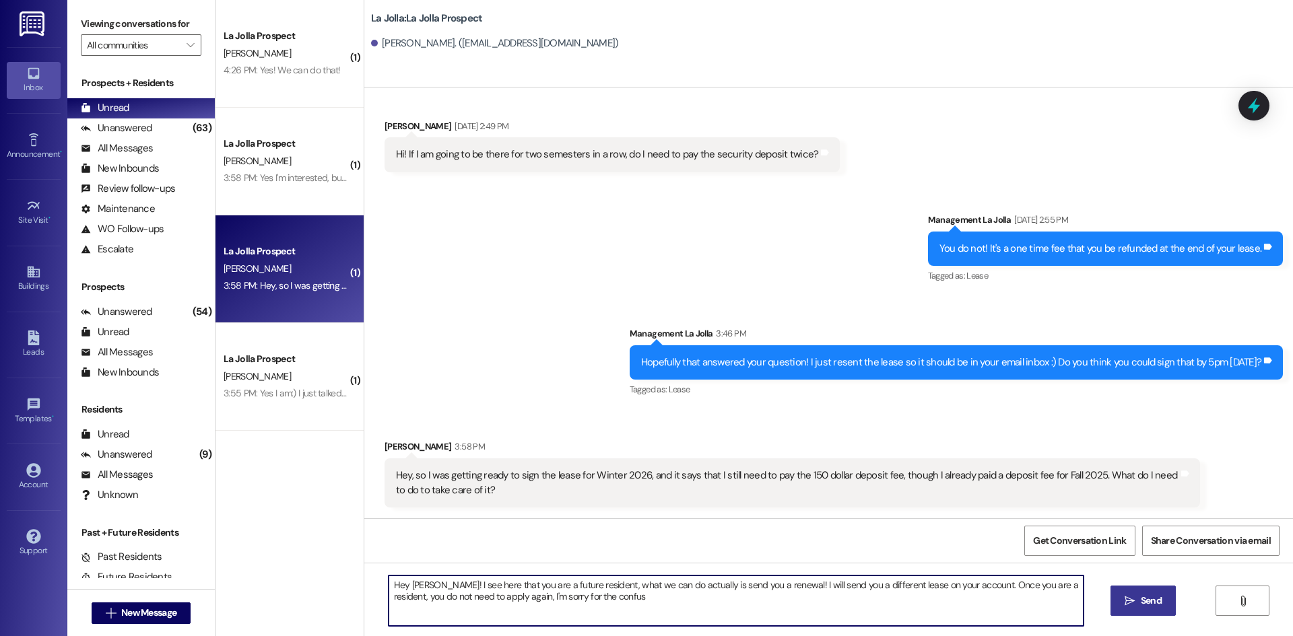
type textarea "Hey [PERSON_NAME]! I see here that you are a future resident, what we can do ac…"
drag, startPoint x: 603, startPoint y: 607, endPoint x: 371, endPoint y: 578, distance: 234.1
click at [381, 578] on div "Hey [PERSON_NAME]! I see here that you are a future resident, what we can do ac…" at bounding box center [729, 601] width 696 height 52
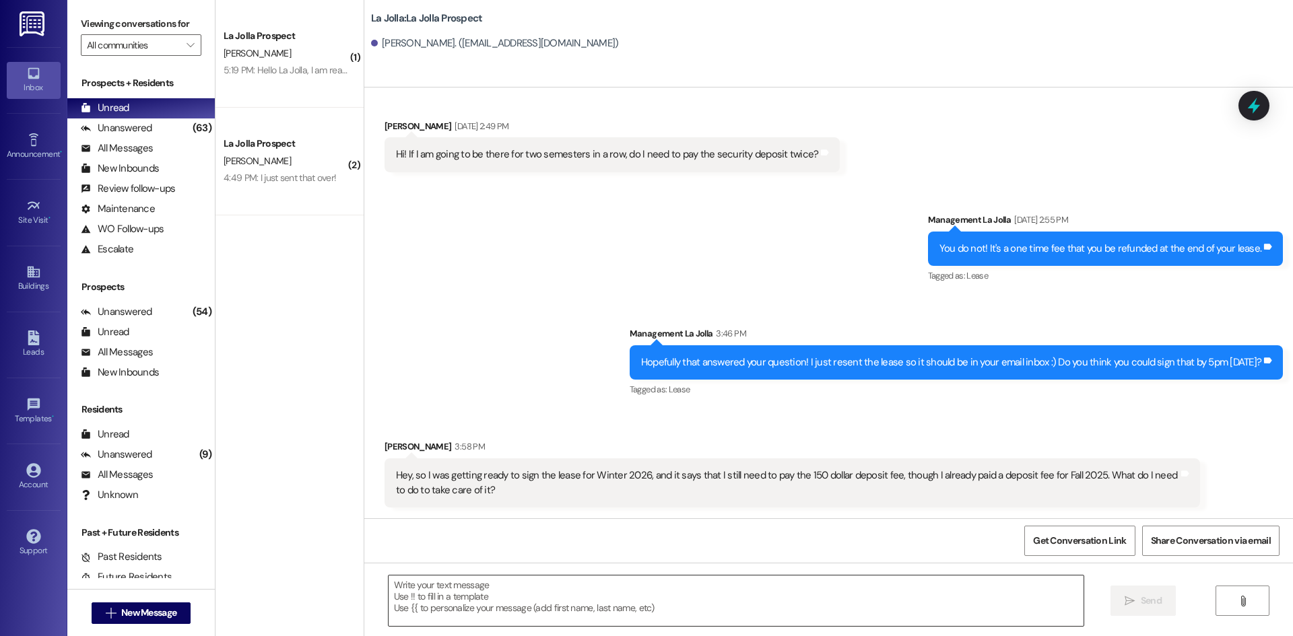
click at [750, 596] on textarea at bounding box center [735, 601] width 695 height 50
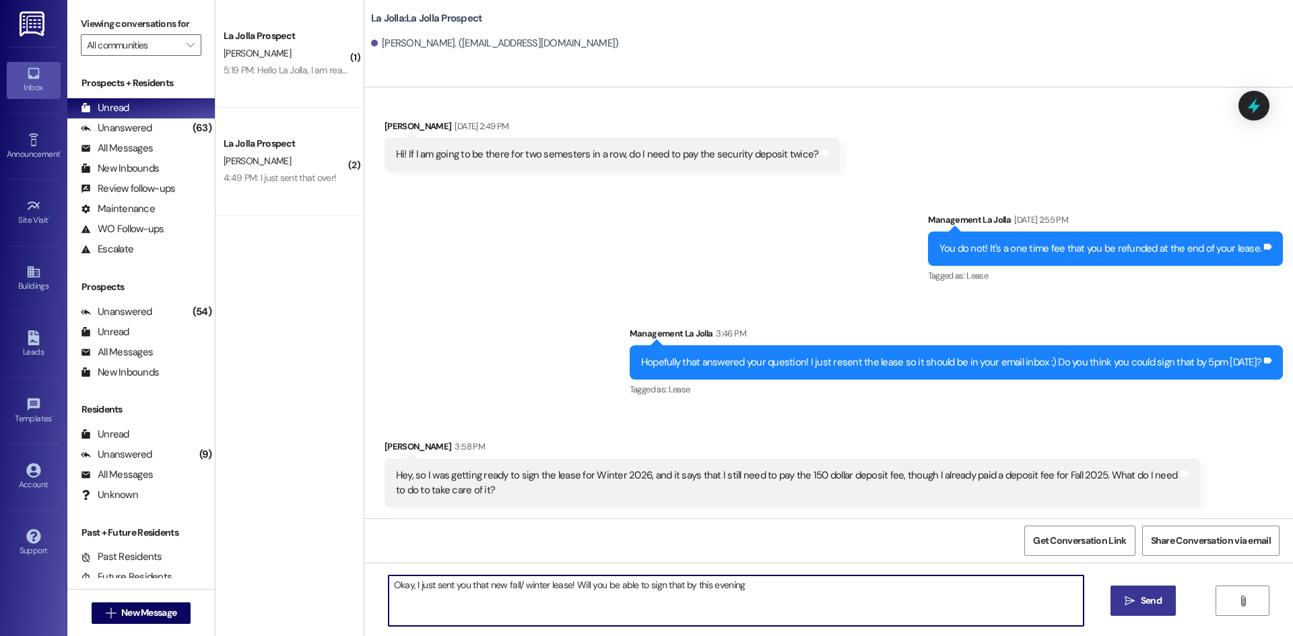
type textarea "Okay, I just sent you that new fall/ winter lease! Will you be able to sign tha…"
